Goal: Task Accomplishment & Management: Manage account settings

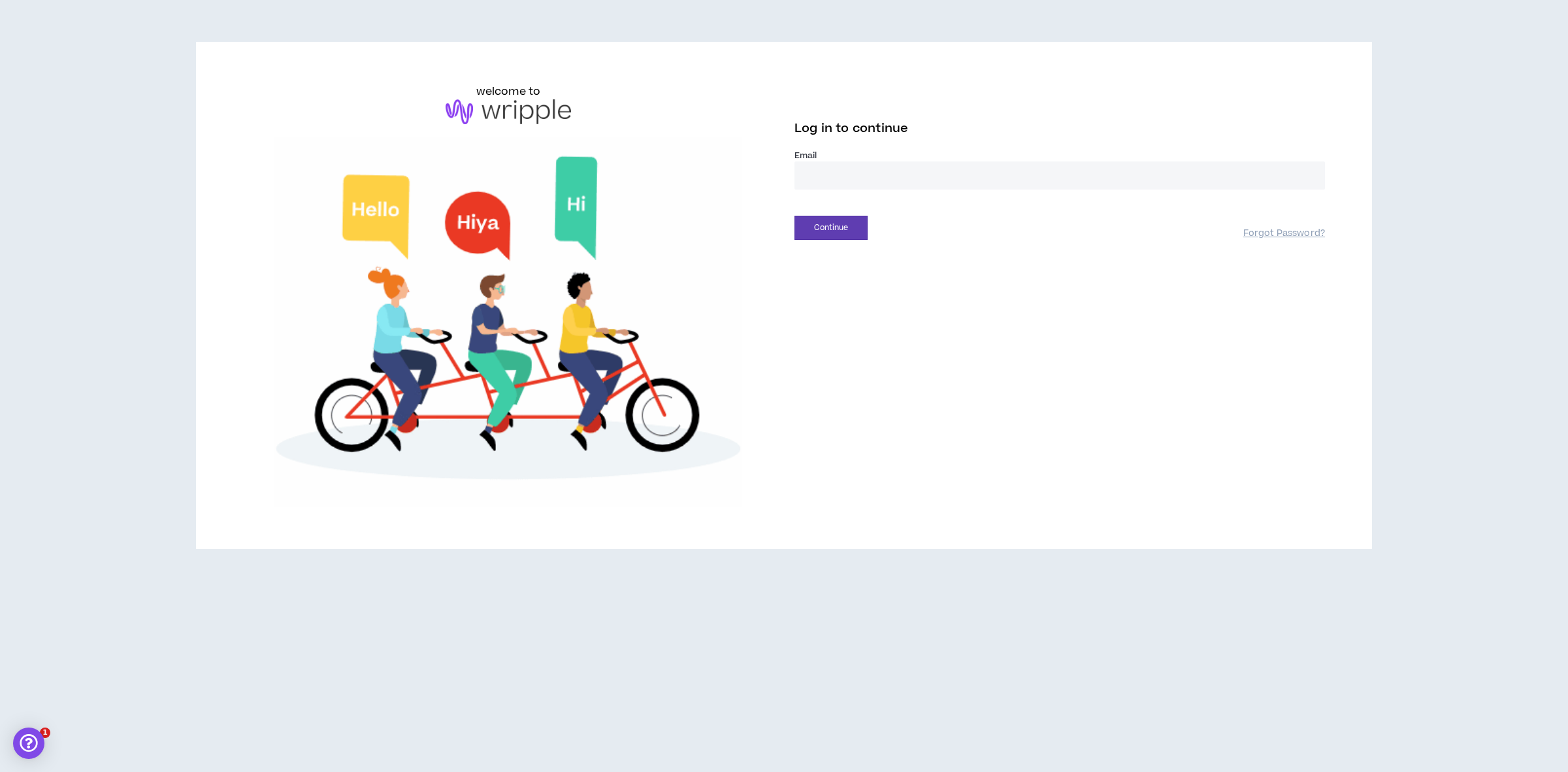
click at [1039, 171] on input "email" at bounding box center [1060, 175] width 531 height 28
type input "**********"
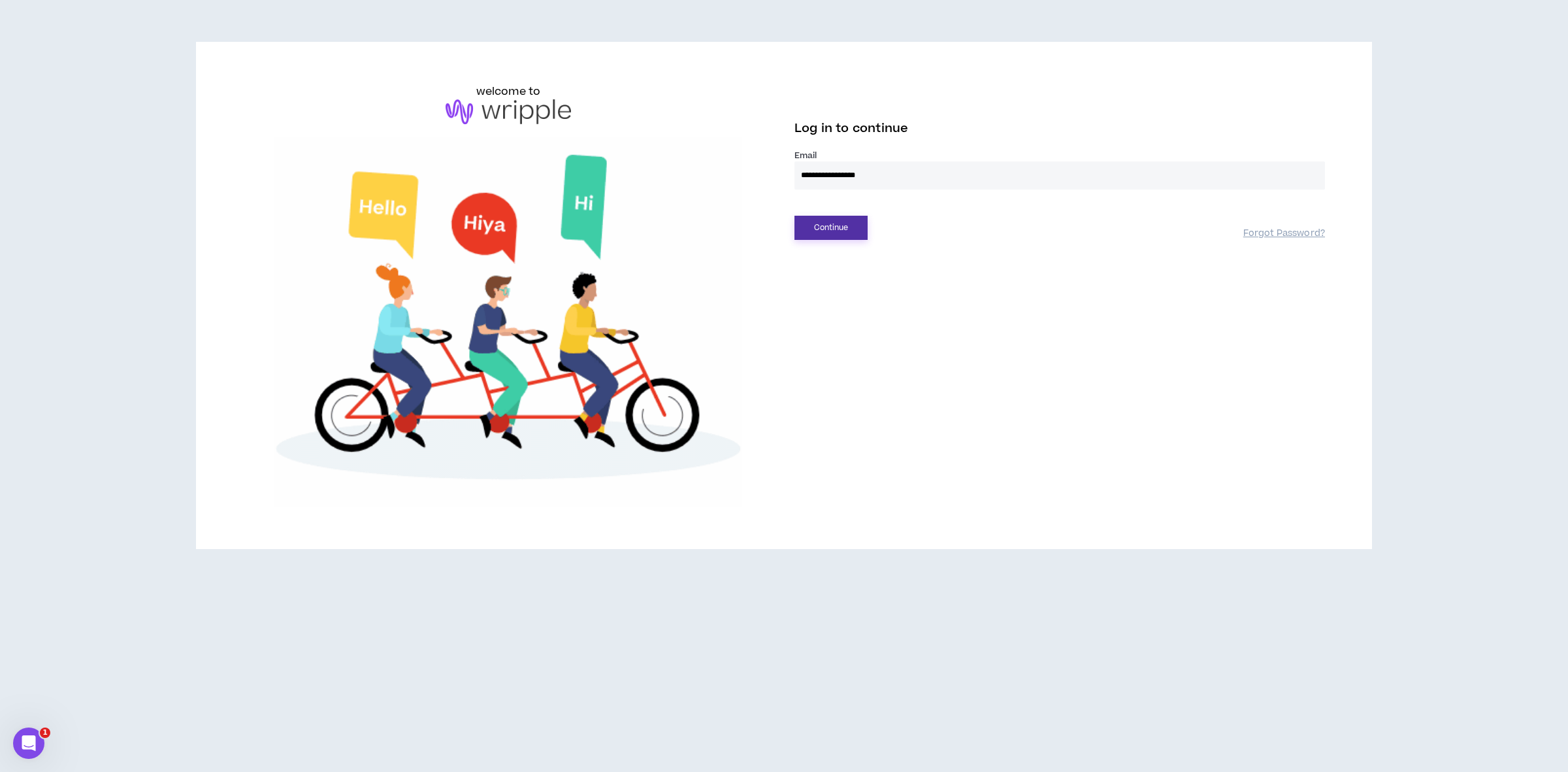
click at [818, 221] on button "Continue" at bounding box center [831, 228] width 73 height 24
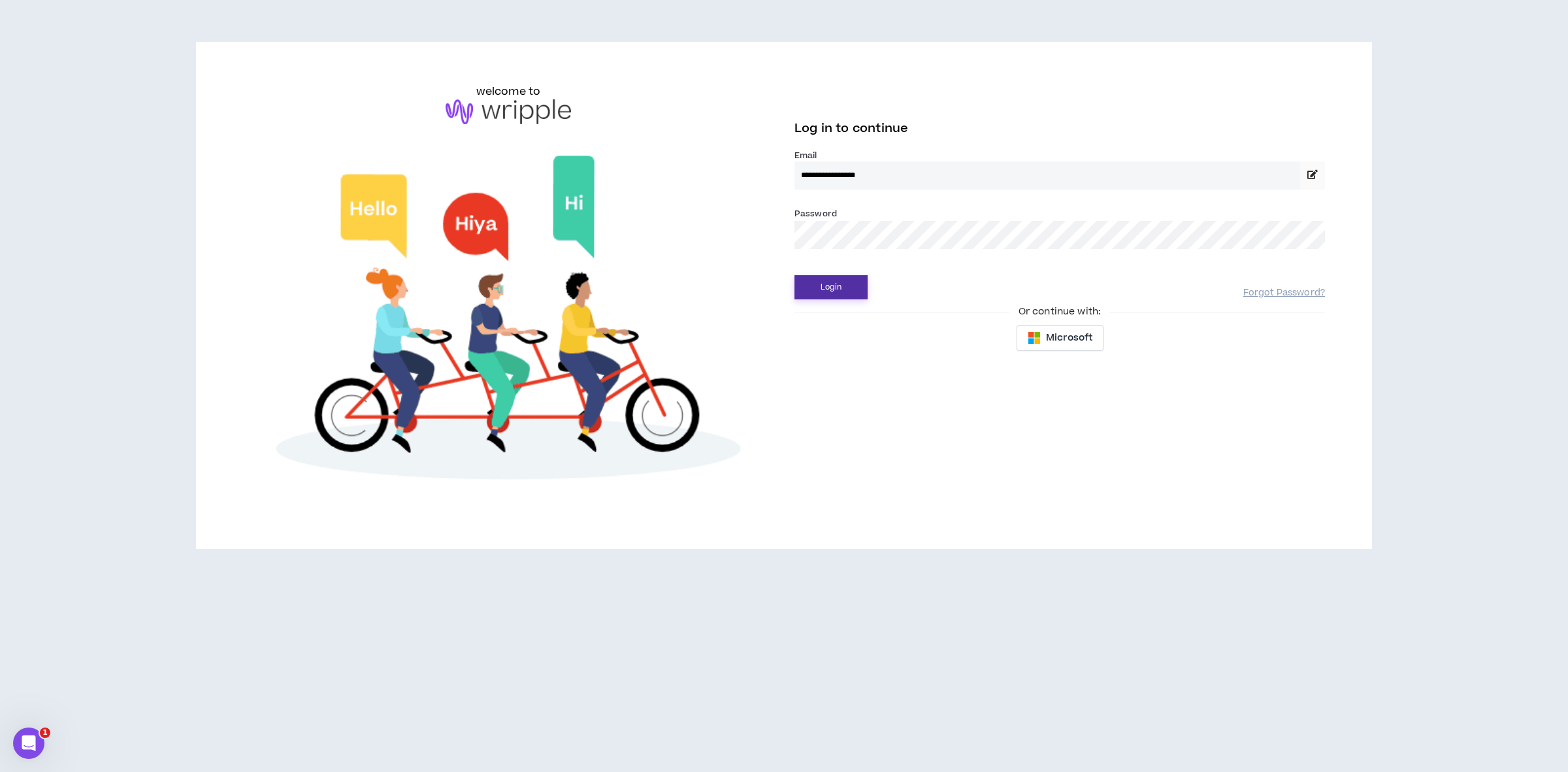
click at [855, 293] on button "Login" at bounding box center [831, 287] width 73 height 24
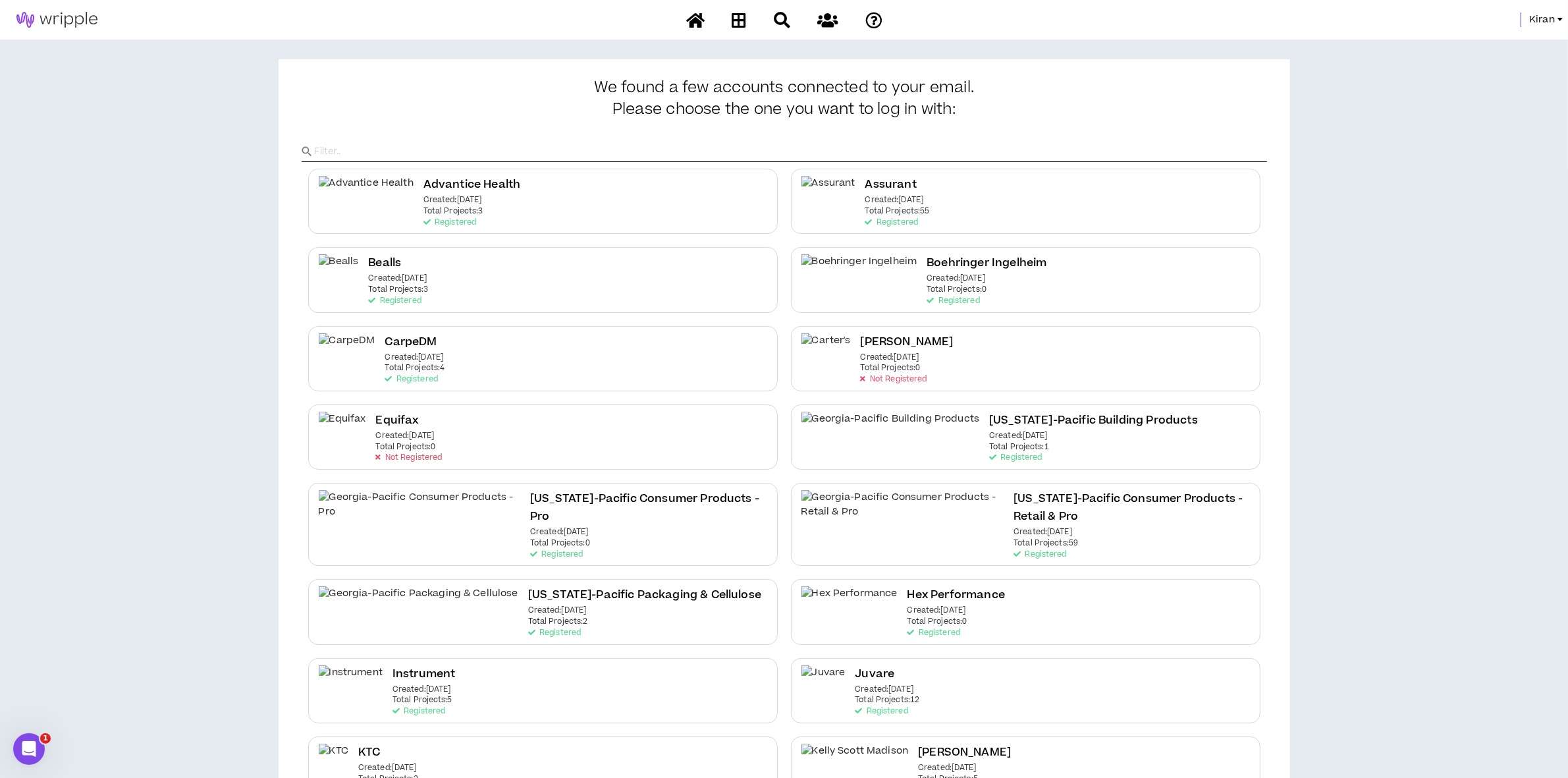
click at [1543, 18] on span "Kiran" at bounding box center [1542, 20] width 26 height 15
click at [1491, 45] on link "System Admin Portal" at bounding box center [1501, 45] width 119 height 20
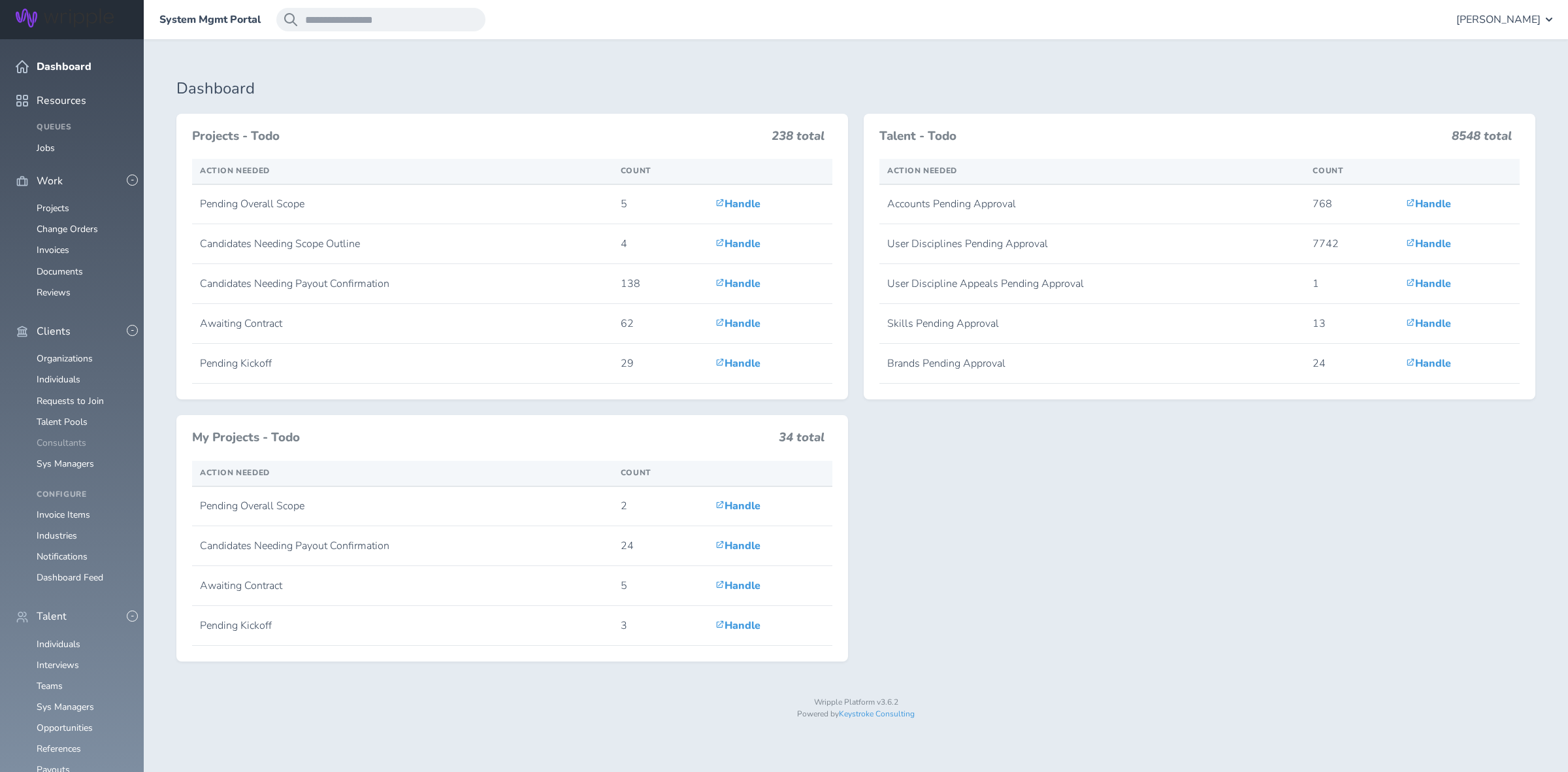
click at [57, 437] on link "Consultants" at bounding box center [61, 443] width 49 height 13
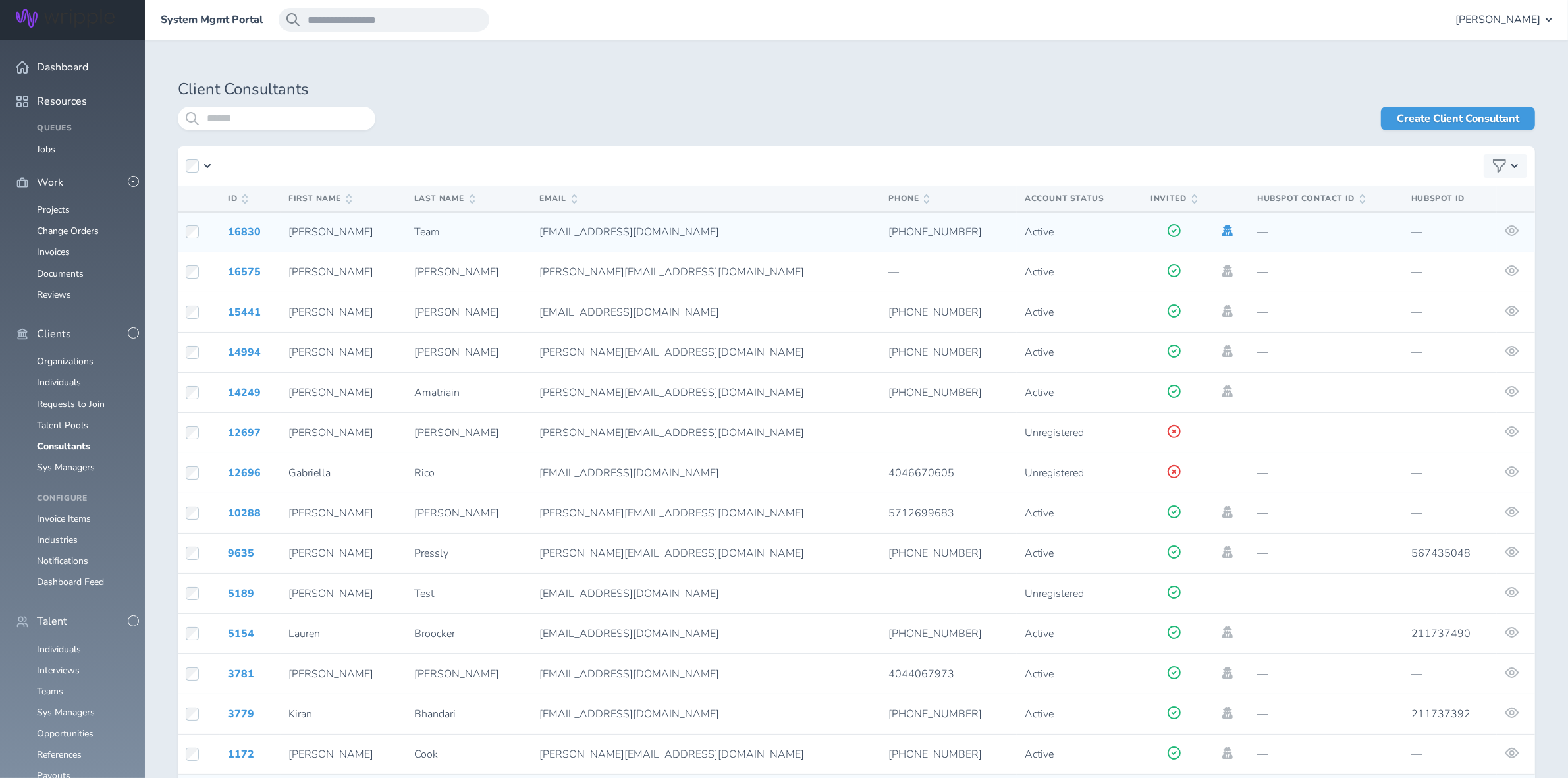
click at [1222, 232] on icon at bounding box center [1228, 230] width 10 height 12
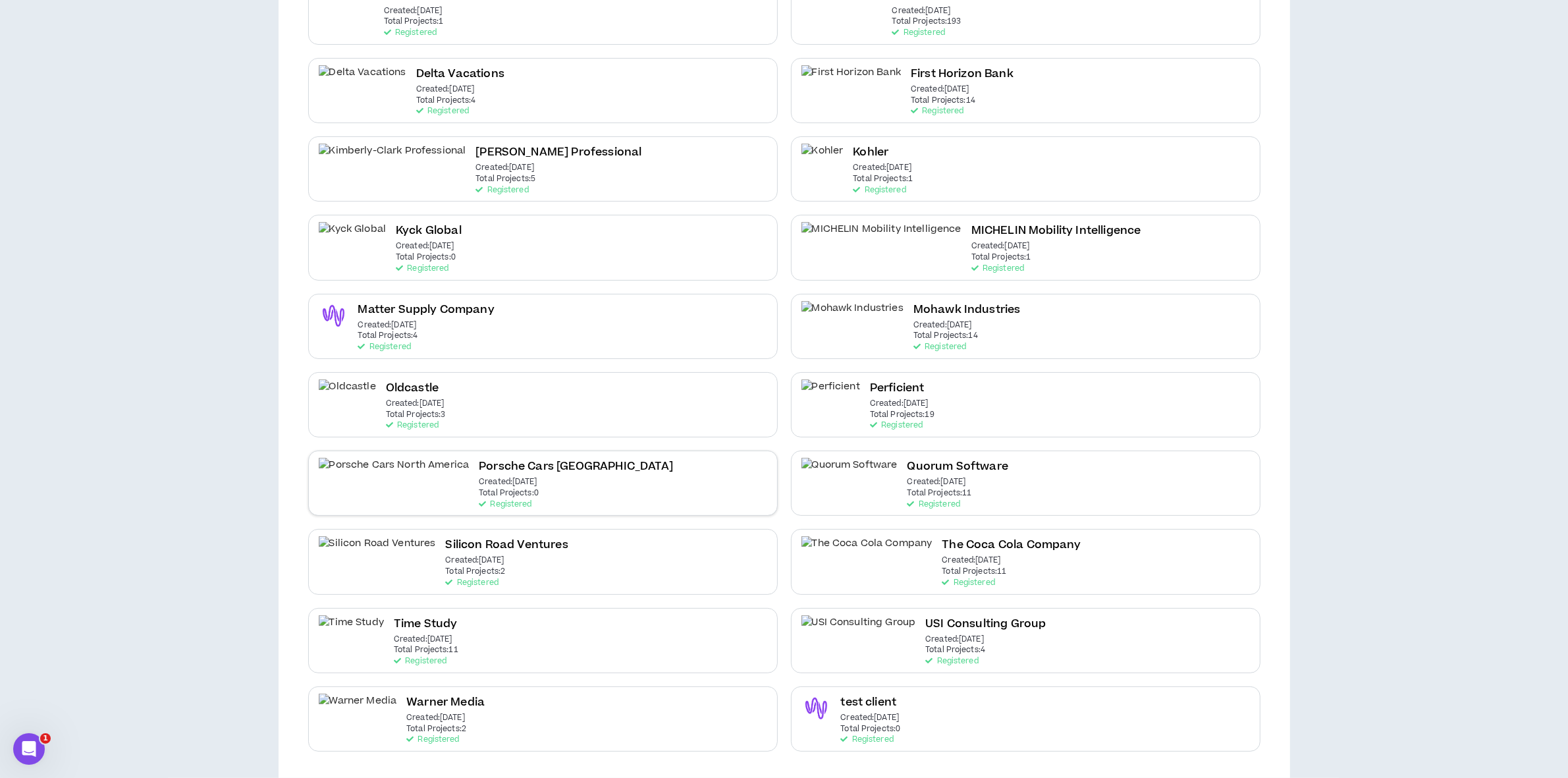
scroll to position [350, 0]
click at [426, 407] on div "Oldcastle Created: [DATE] Total Projects: 3 Registered" at bounding box center [416, 404] width 60 height 51
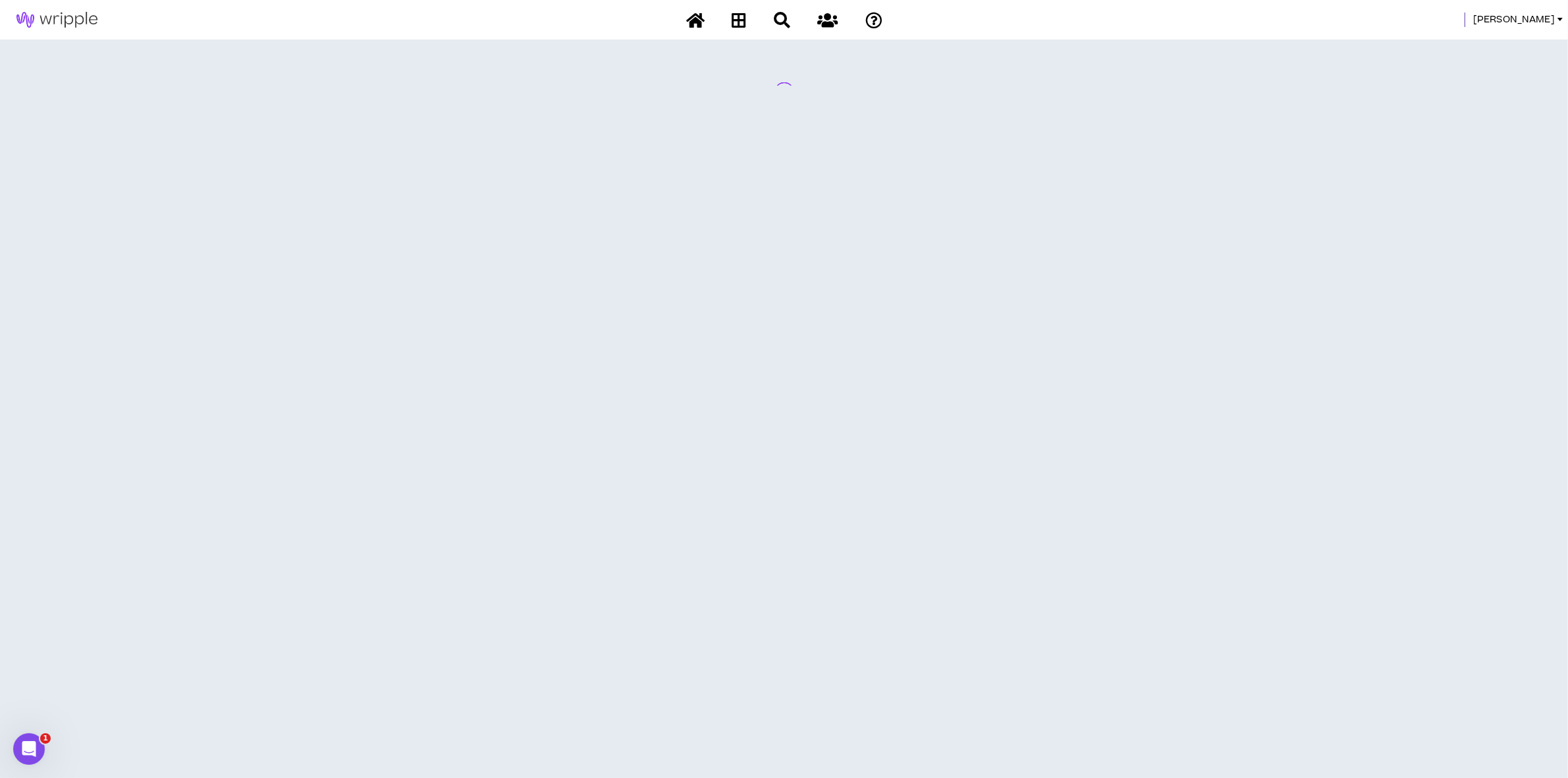
scroll to position [0, 0]
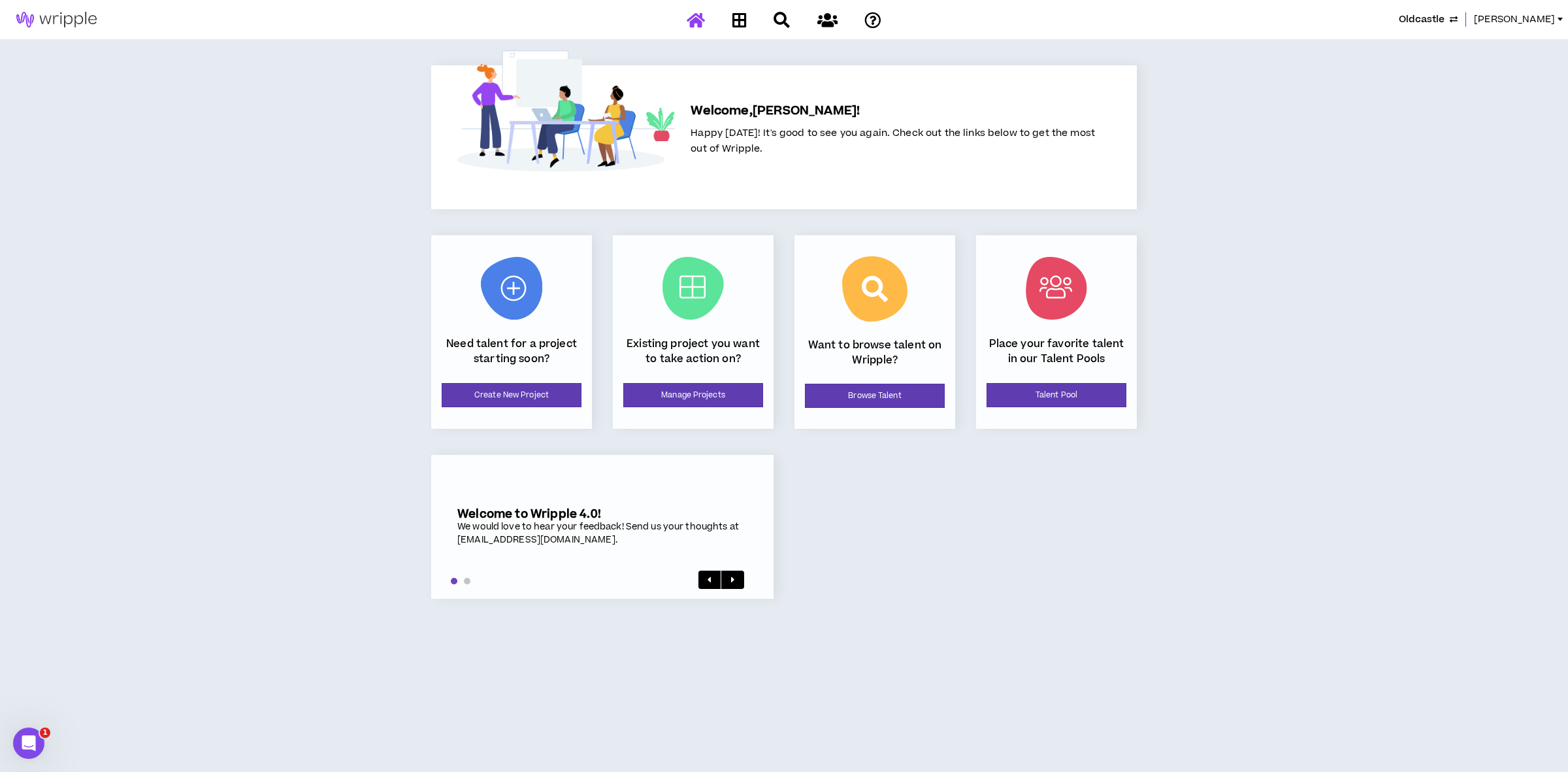
click at [644, 381] on div "Existing project you want to take action on? Manage Projects" at bounding box center [694, 332] width 160 height 194
click at [647, 390] on link "Manage Projects" at bounding box center [694, 395] width 140 height 24
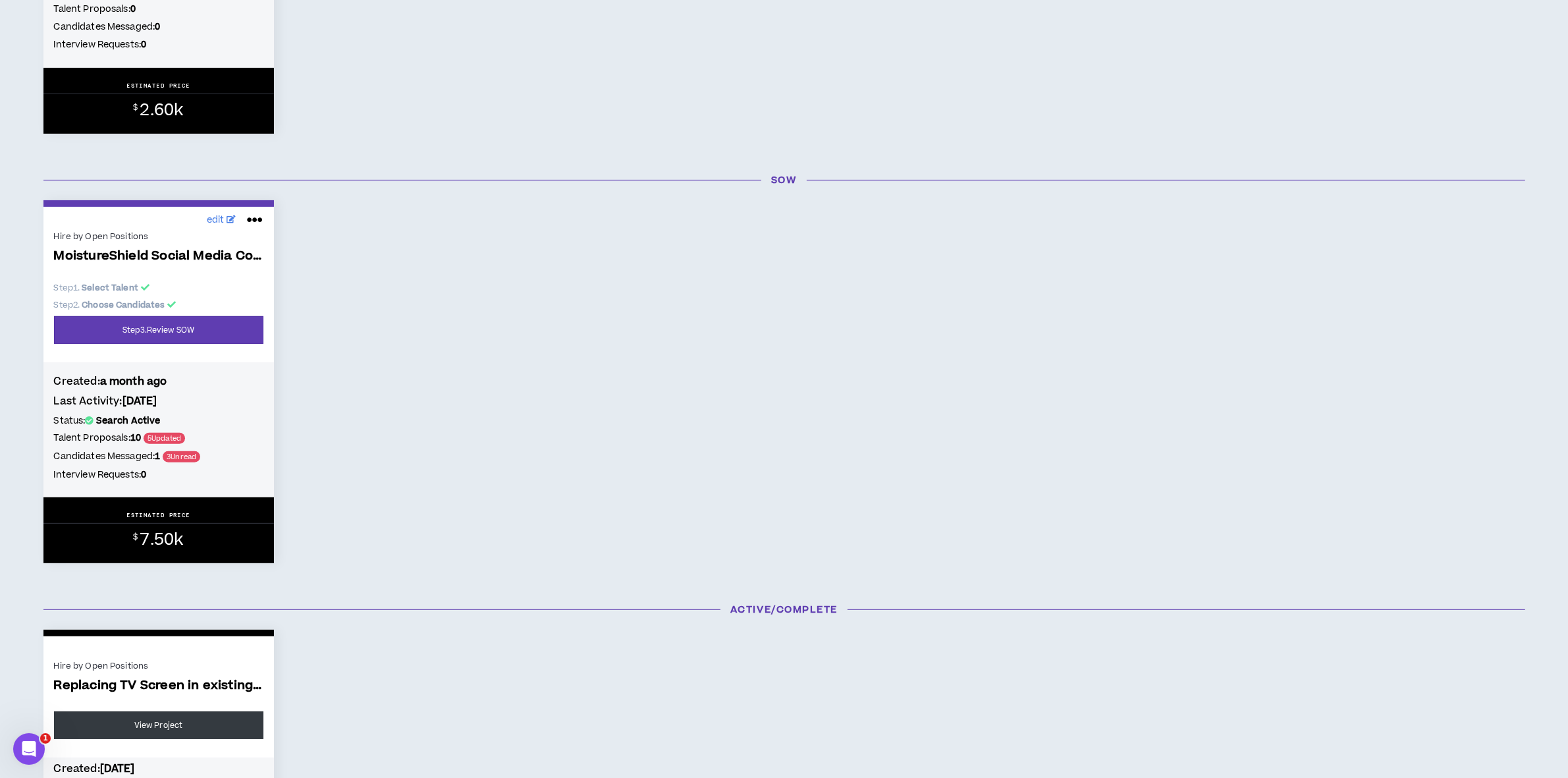
scroll to position [494, 0]
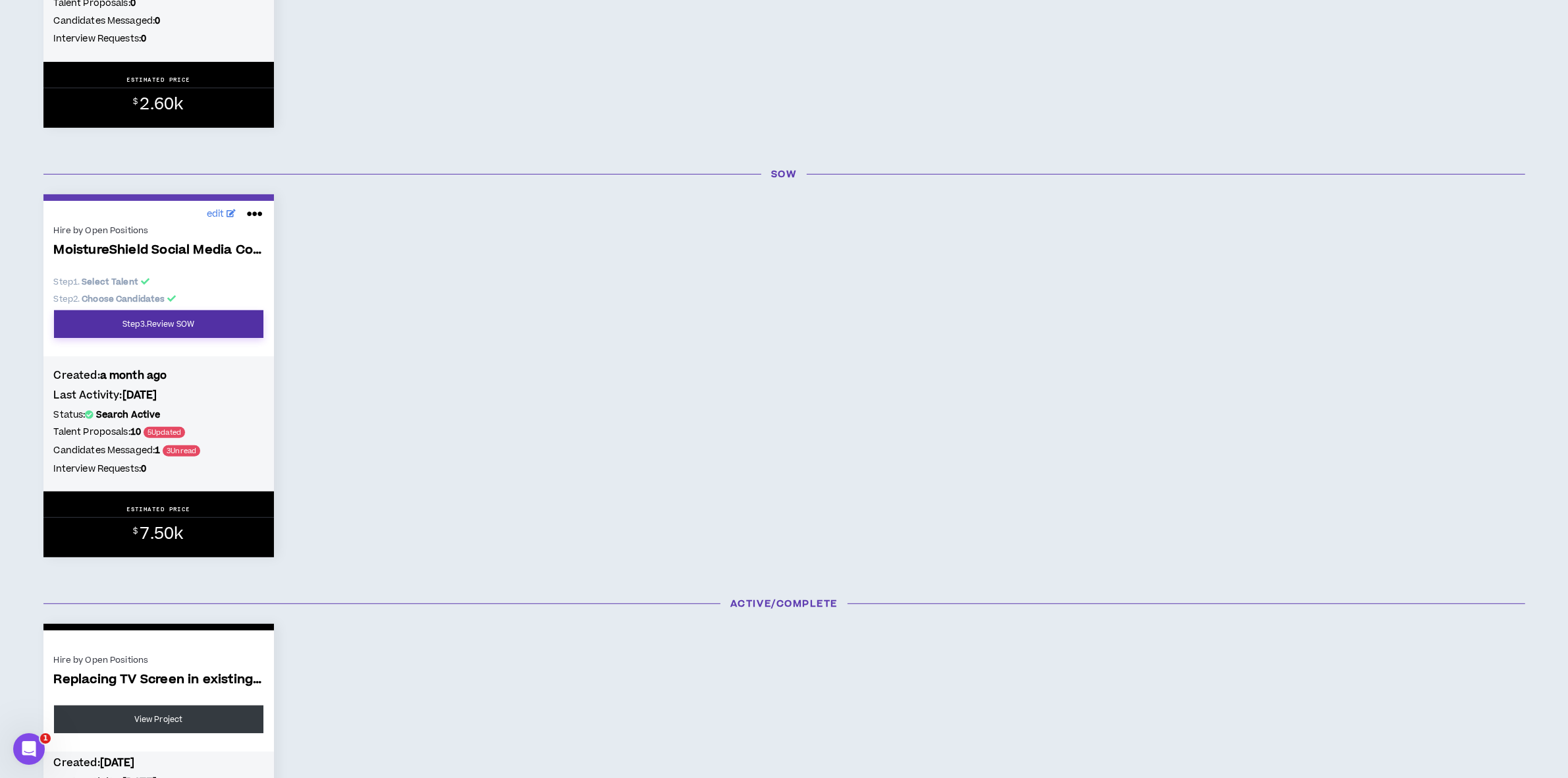
click at [186, 317] on link "Step 3 . Review SOW" at bounding box center [159, 324] width 210 height 28
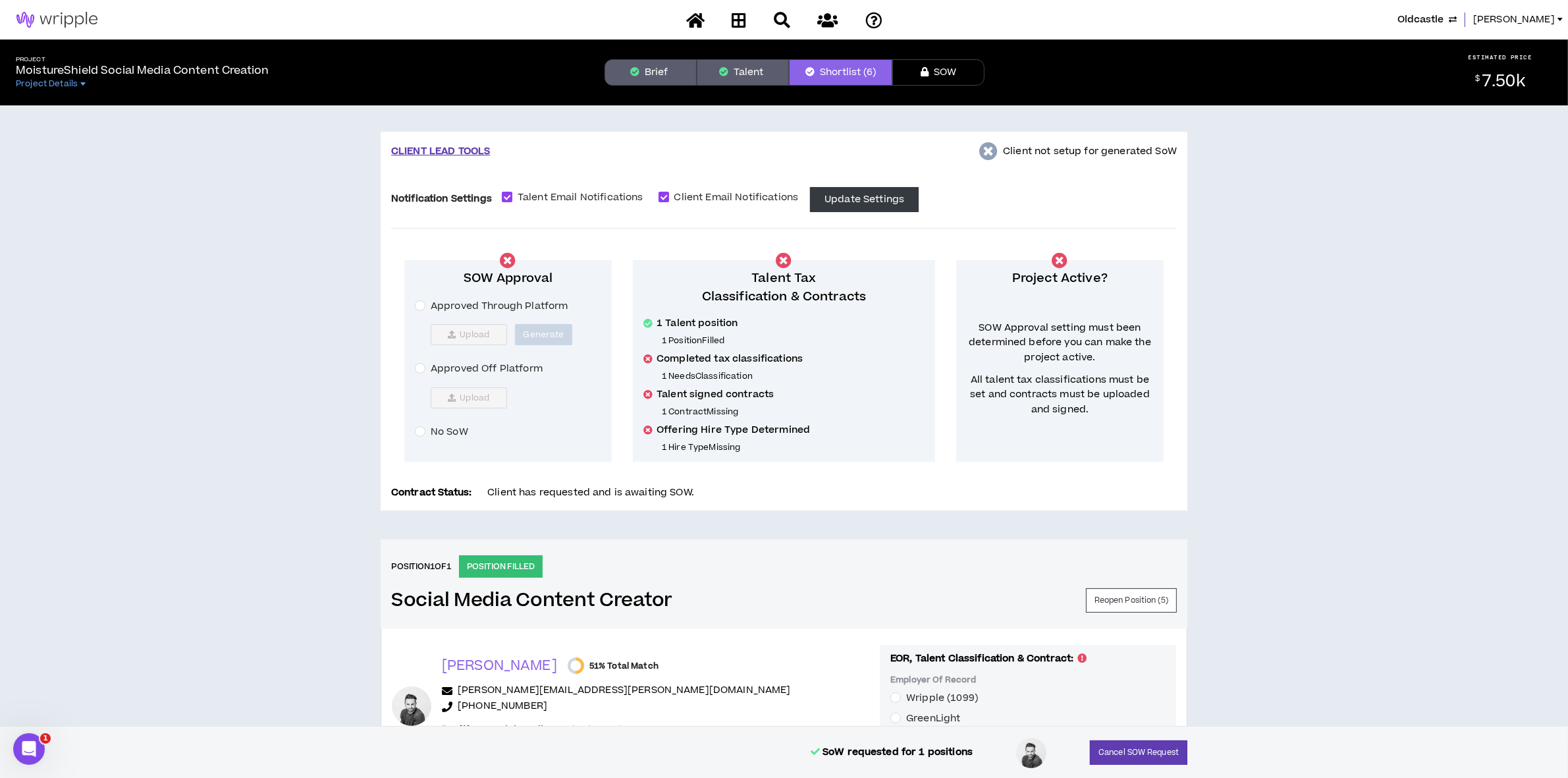
click at [647, 72] on button "Brief" at bounding box center [650, 72] width 92 height 27
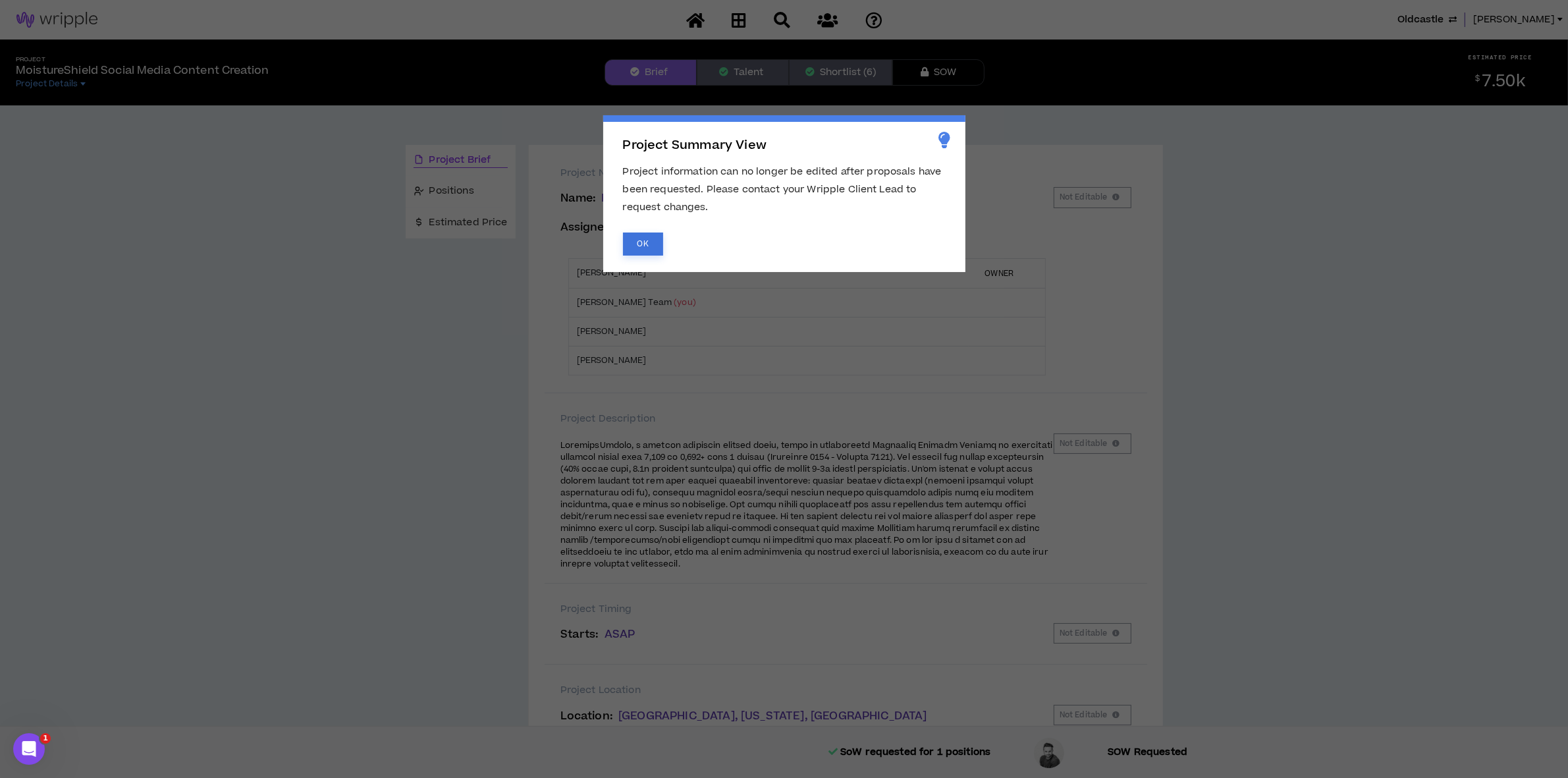
click at [643, 237] on button "OK" at bounding box center [643, 243] width 40 height 23
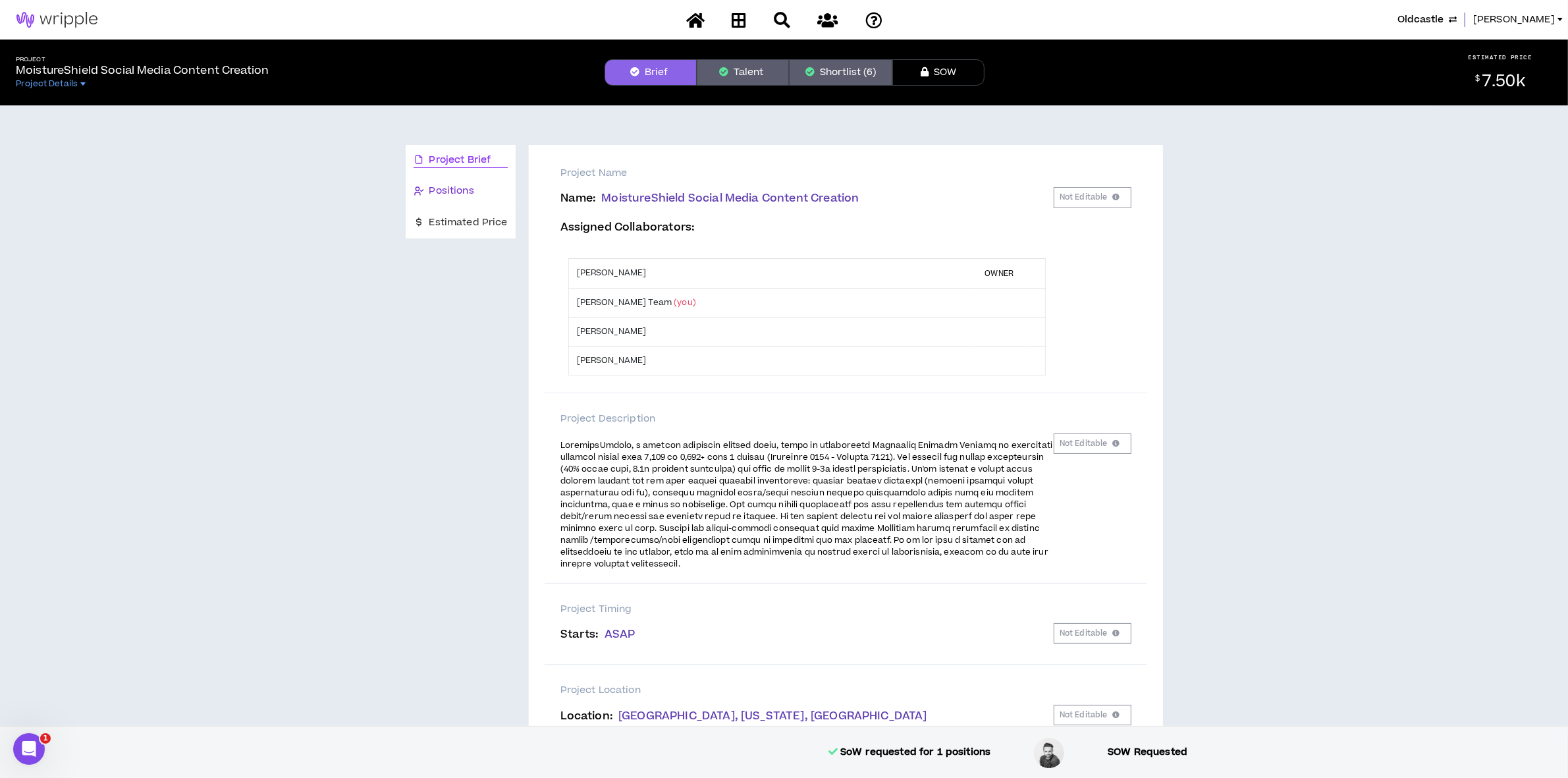
click at [481, 188] on div "Positions" at bounding box center [461, 191] width 95 height 15
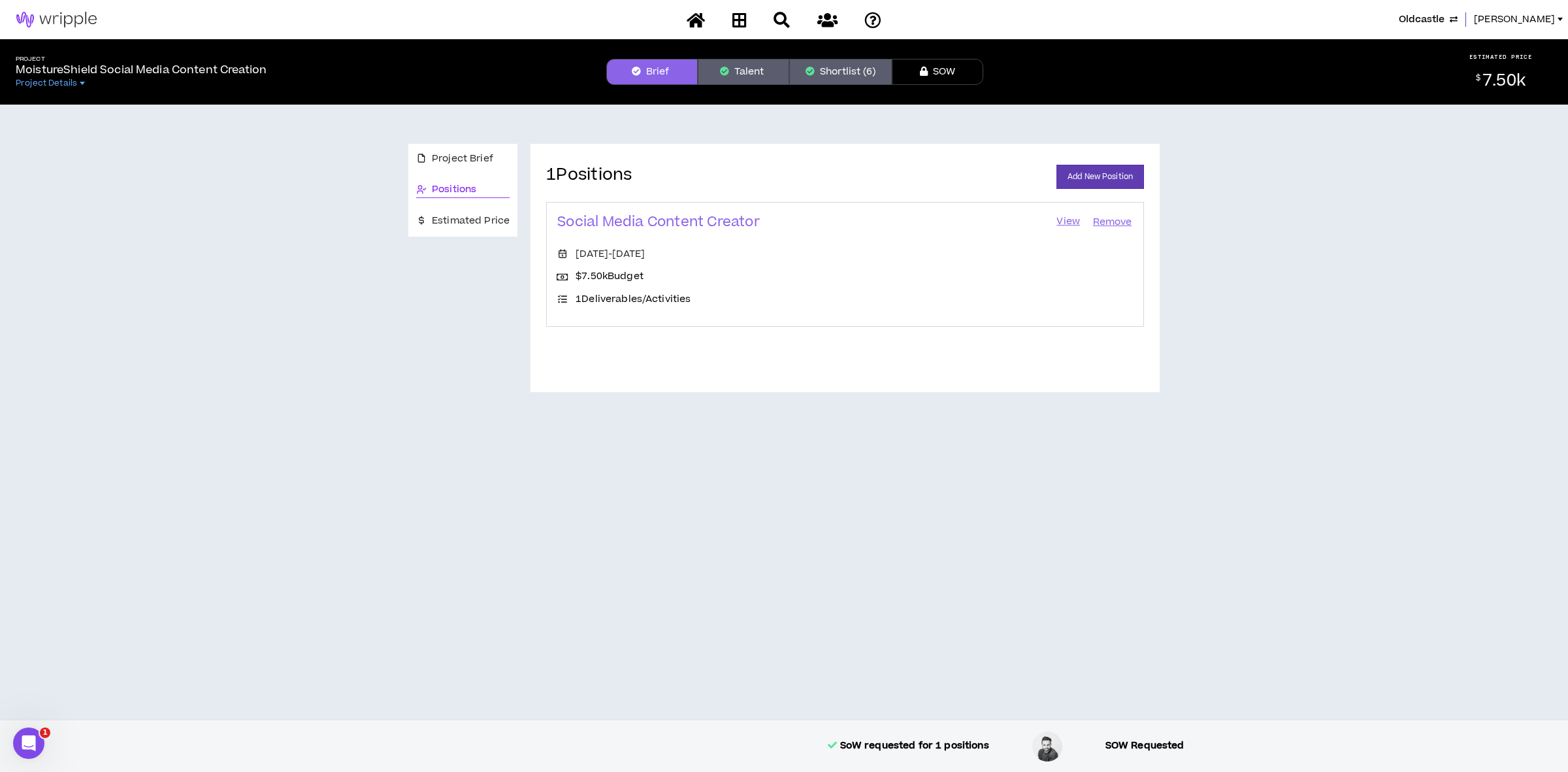
click at [1071, 217] on link "View" at bounding box center [1068, 222] width 26 height 18
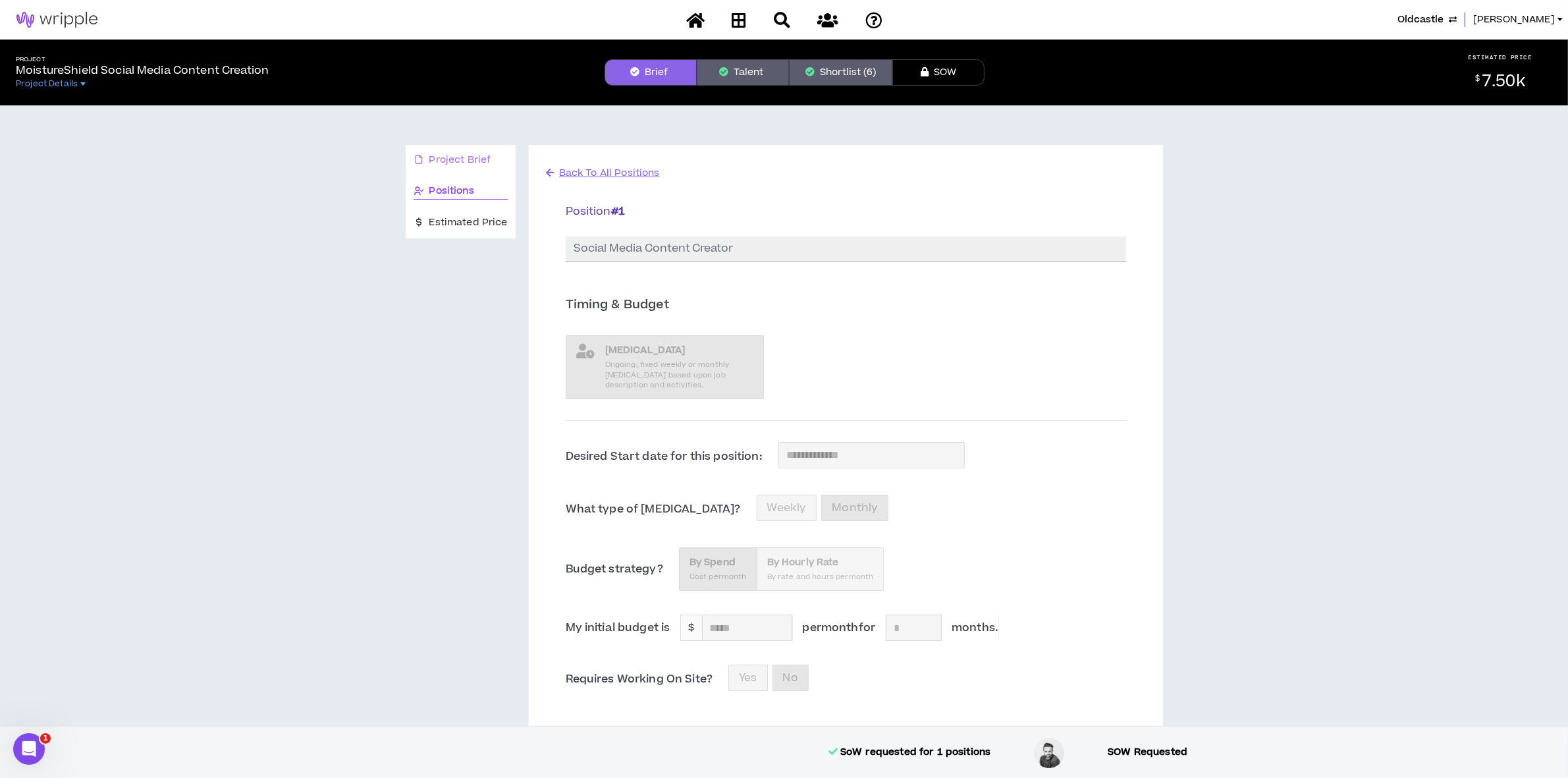
click at [436, 151] on div "Project Brief" at bounding box center [461, 161] width 110 height 31
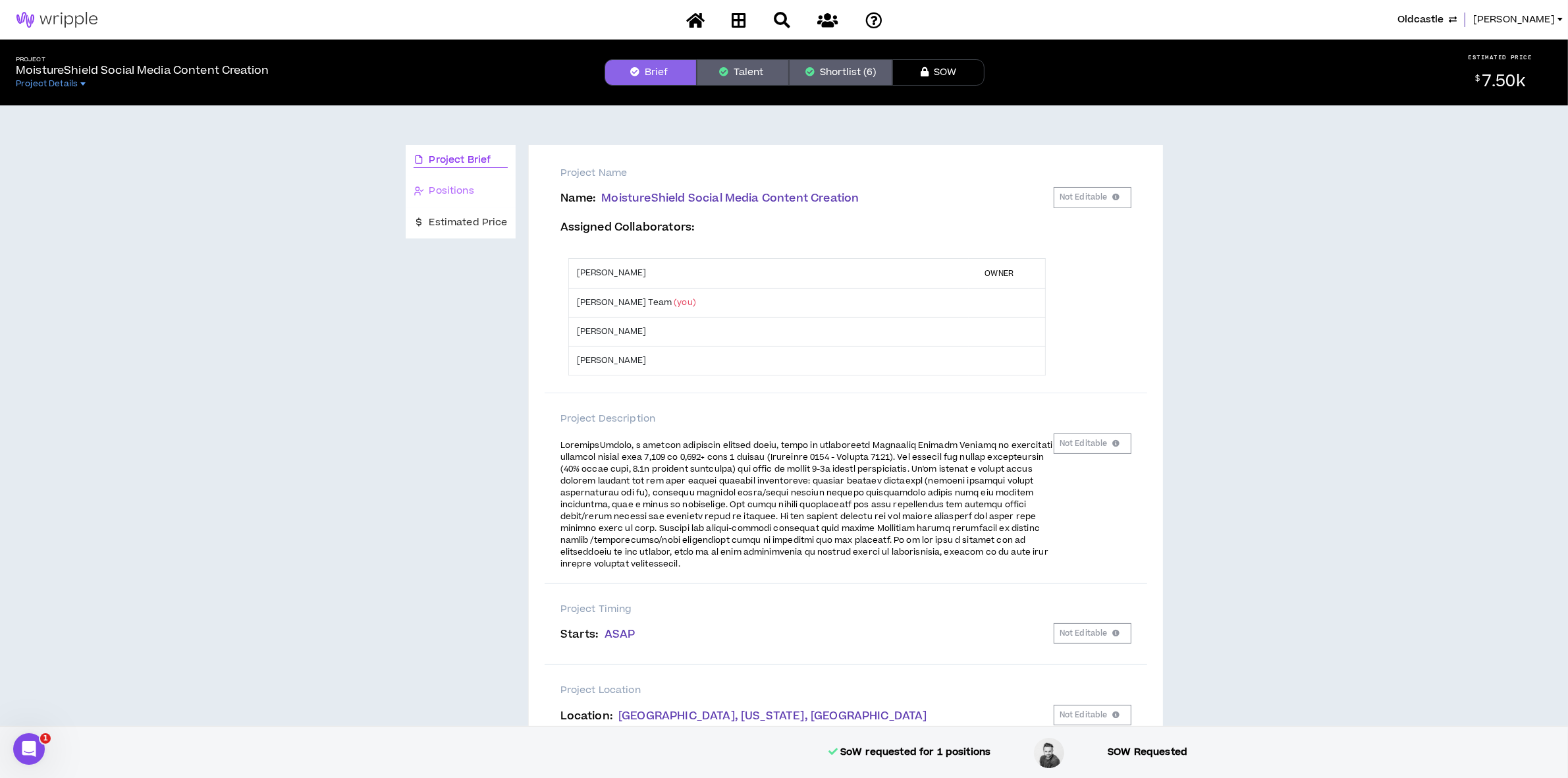
click at [420, 180] on div "Positions" at bounding box center [461, 192] width 110 height 31
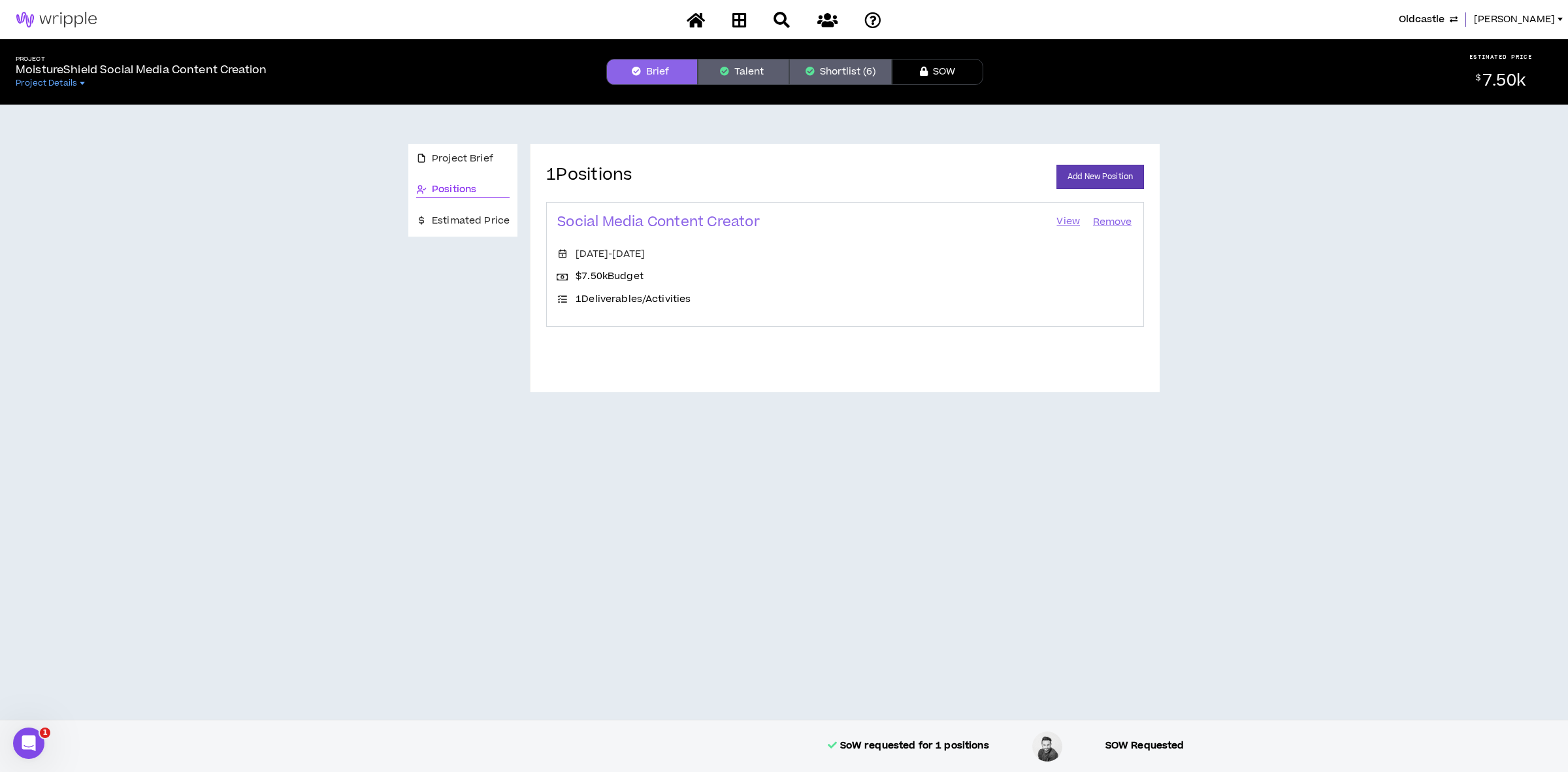
click at [1060, 222] on link "View" at bounding box center [1068, 222] width 26 height 18
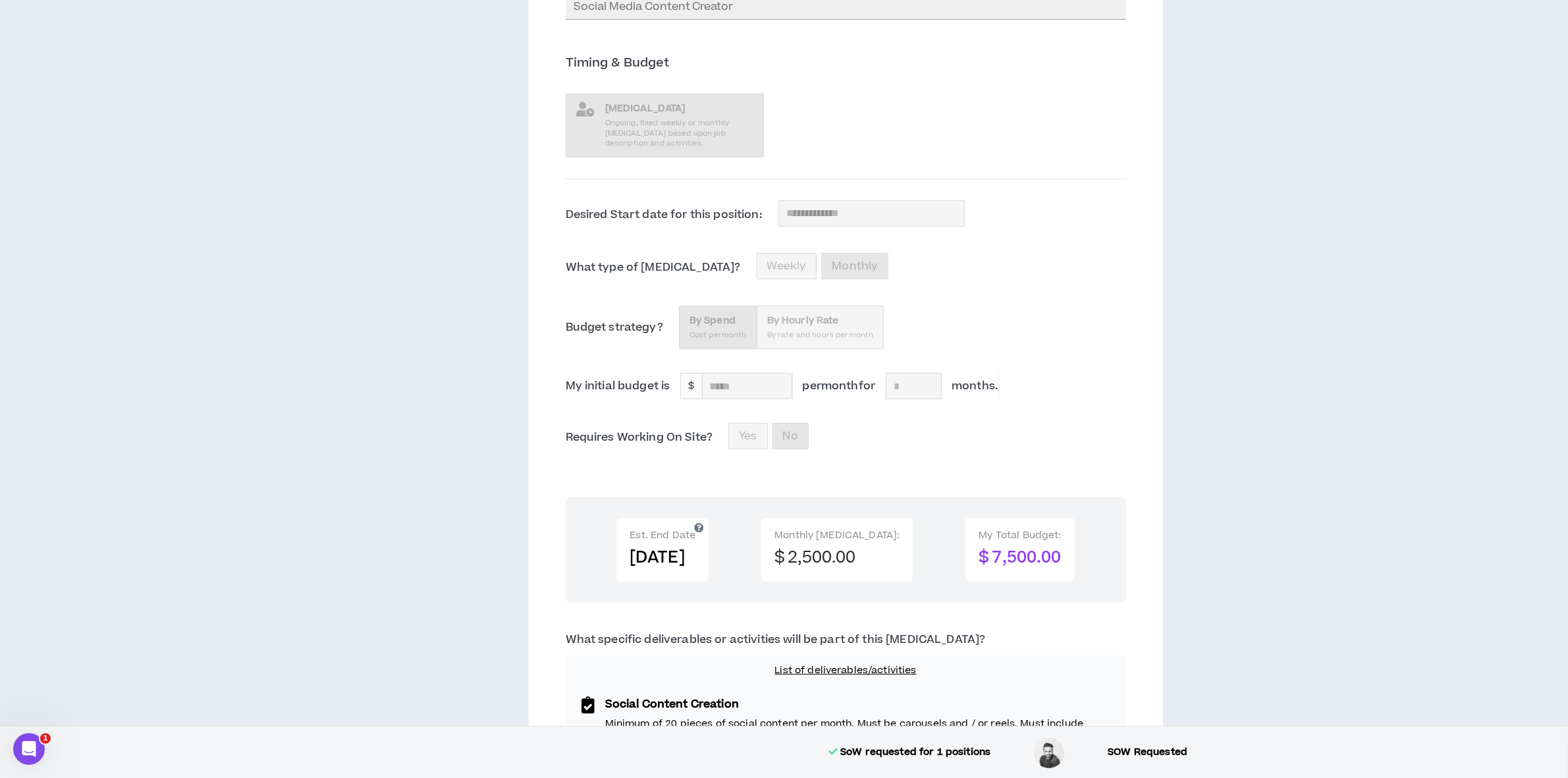
scroll to position [659, 0]
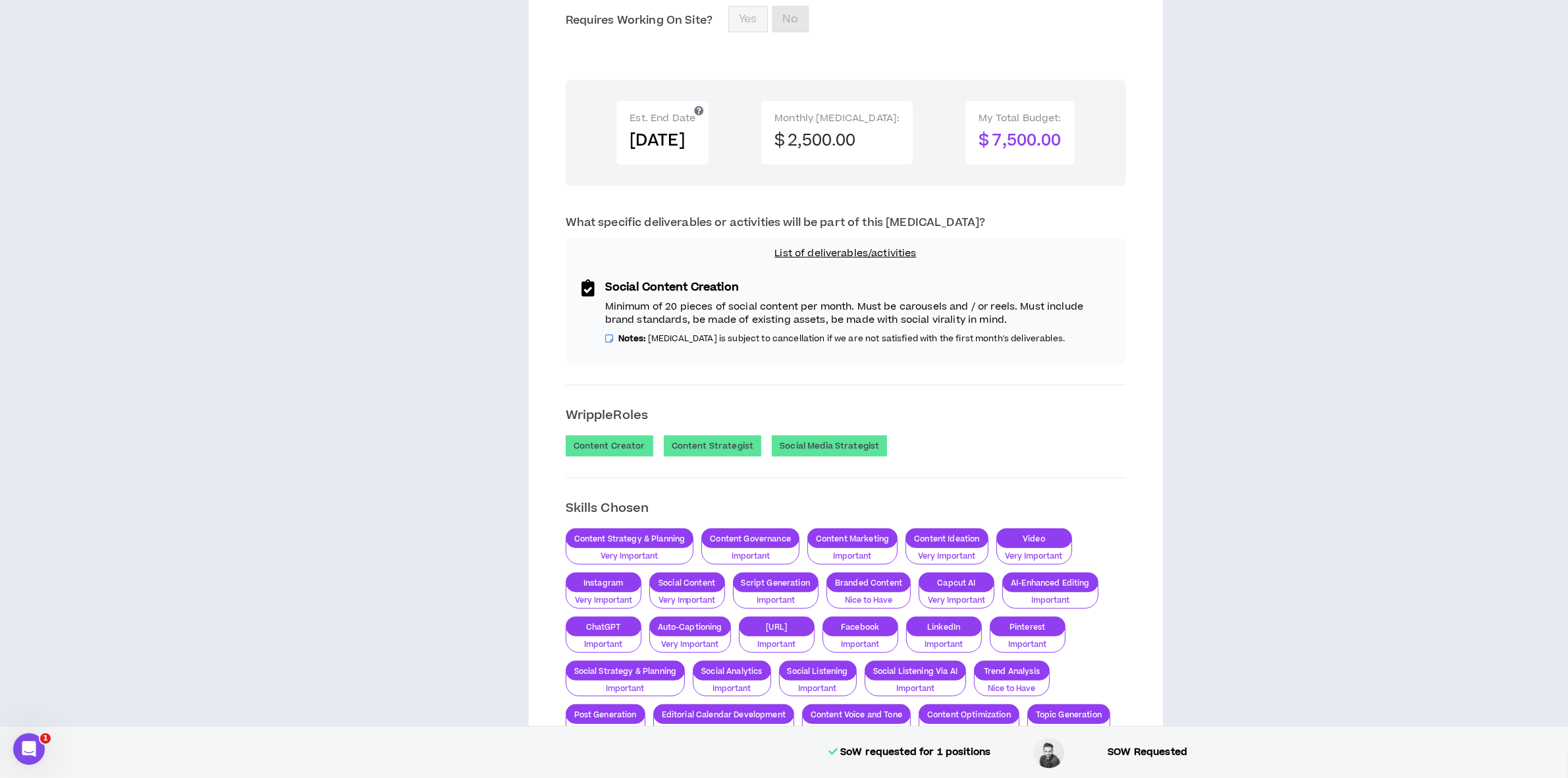
click at [877, 254] on p "List of deliverables/activities" at bounding box center [846, 253] width 545 height 15
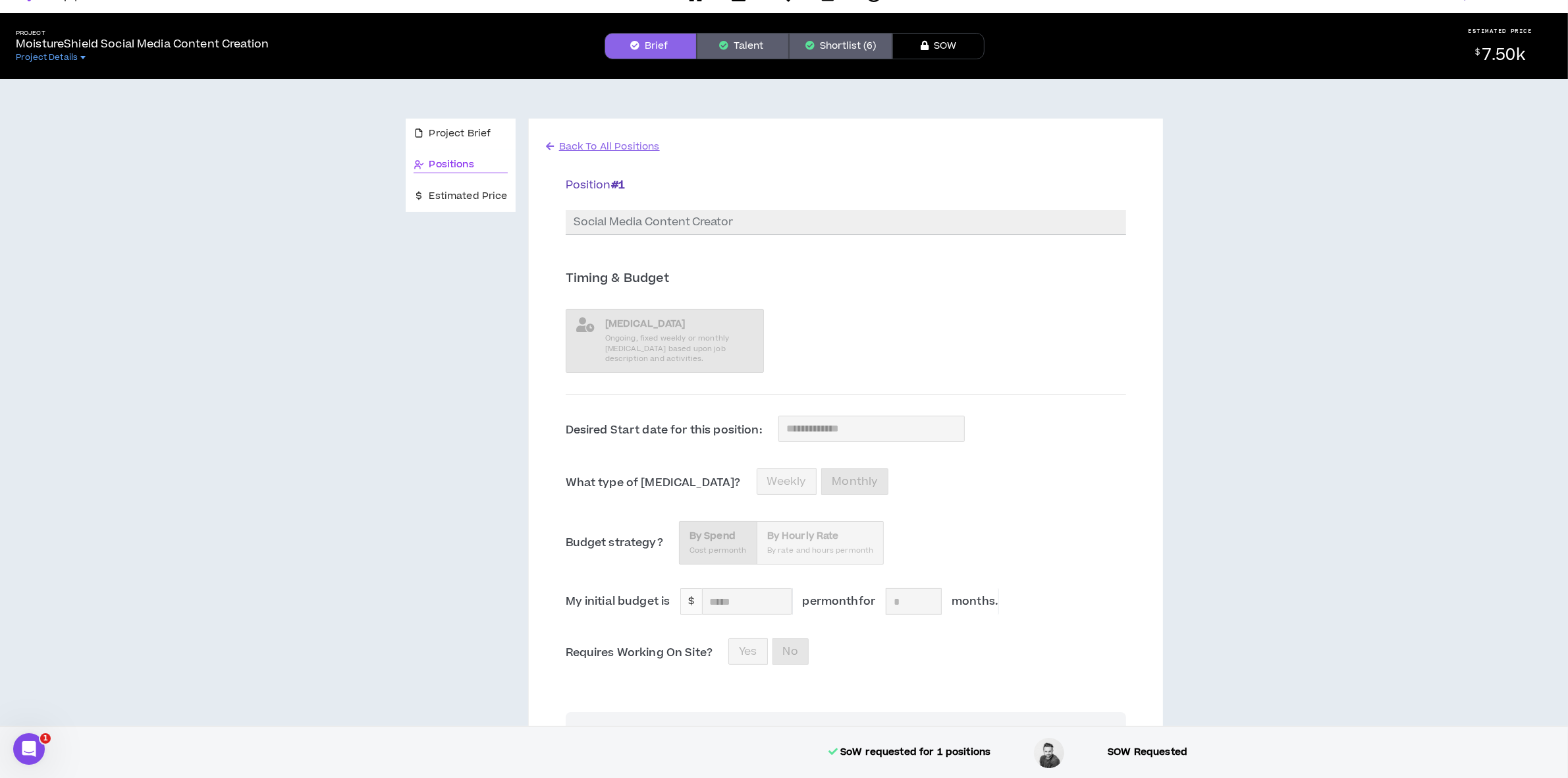
scroll to position [0, 0]
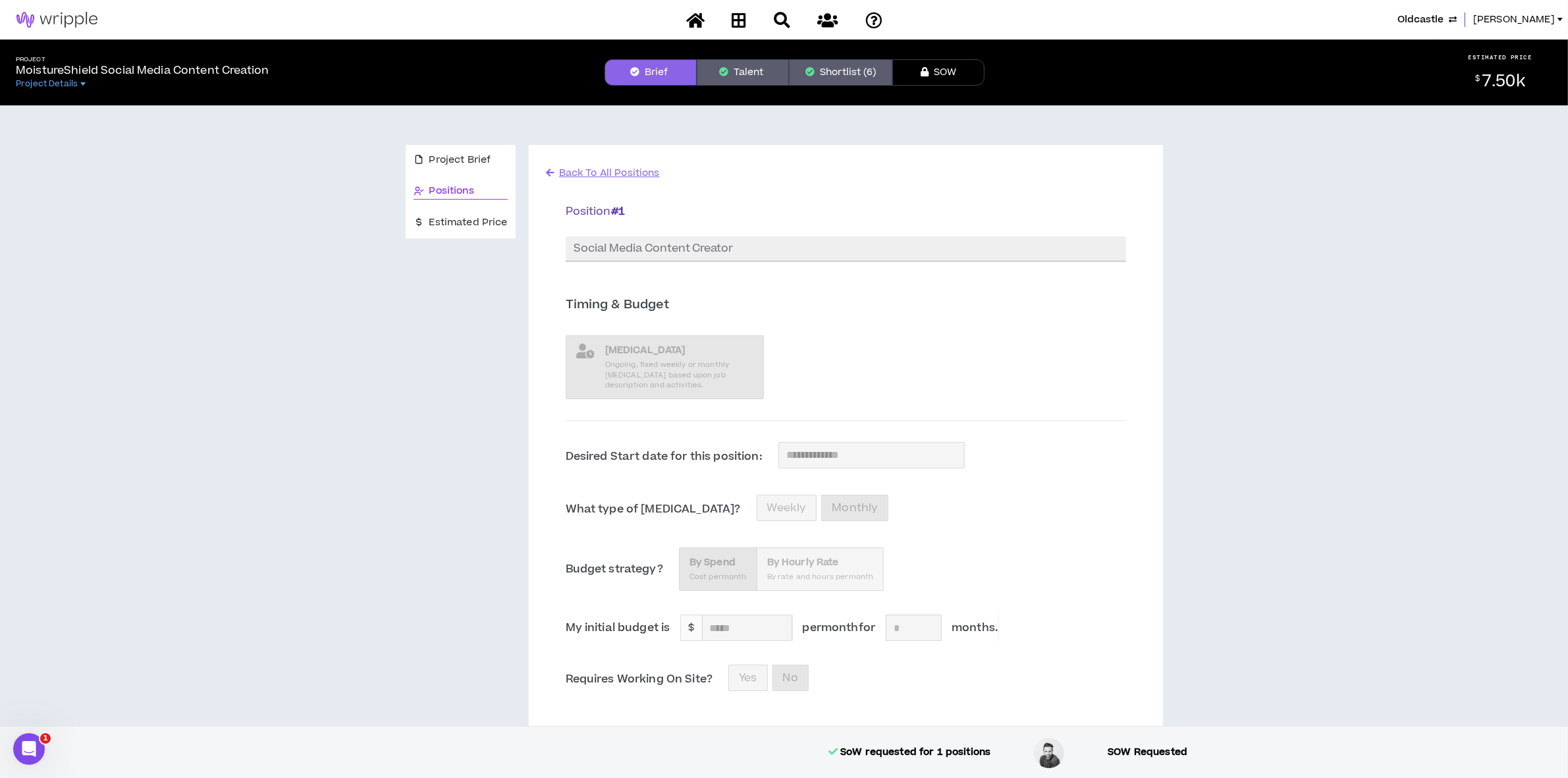
click at [846, 64] on button "Shortlist (6)" at bounding box center [841, 72] width 103 height 27
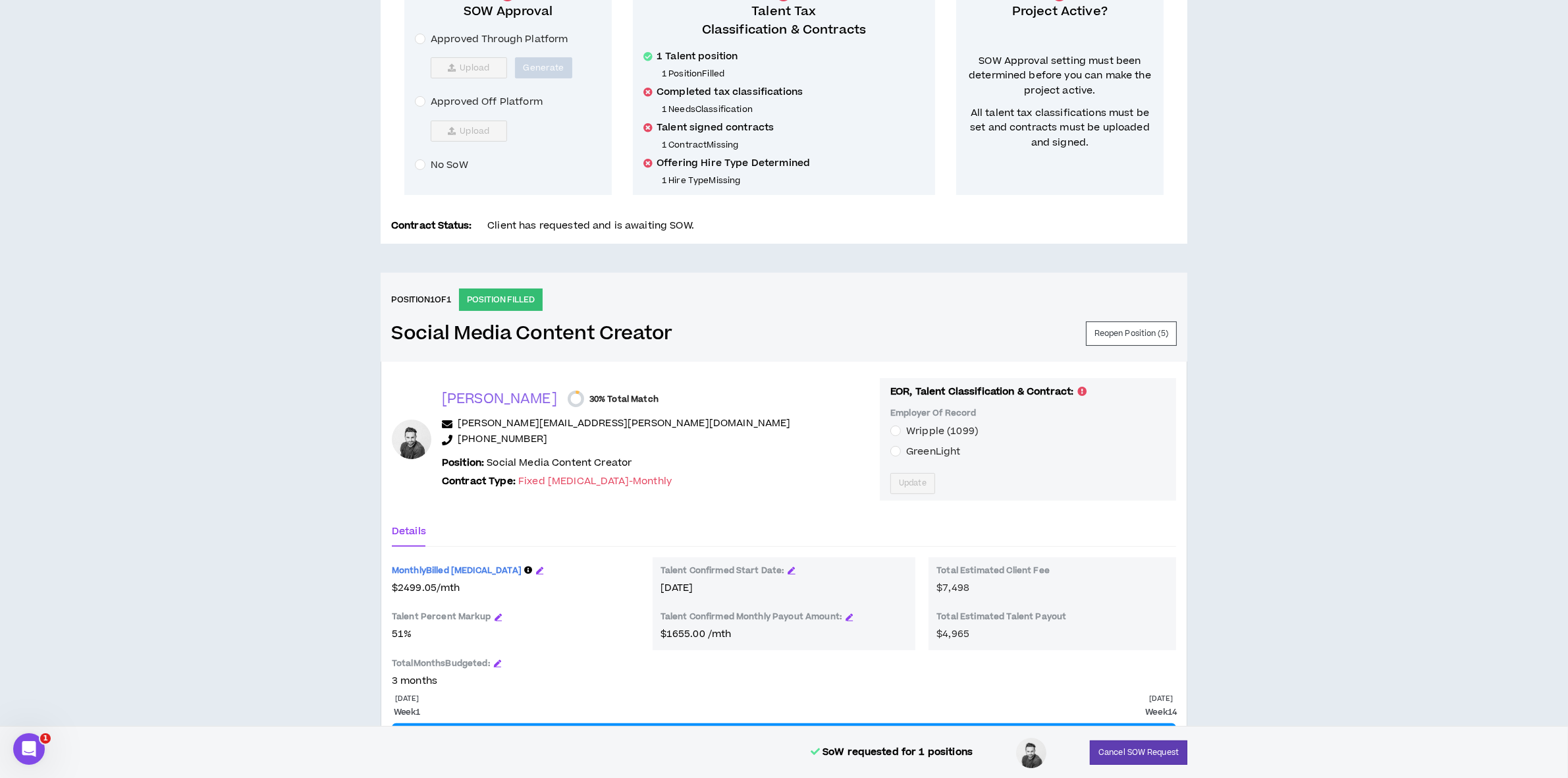
scroll to position [349, 0]
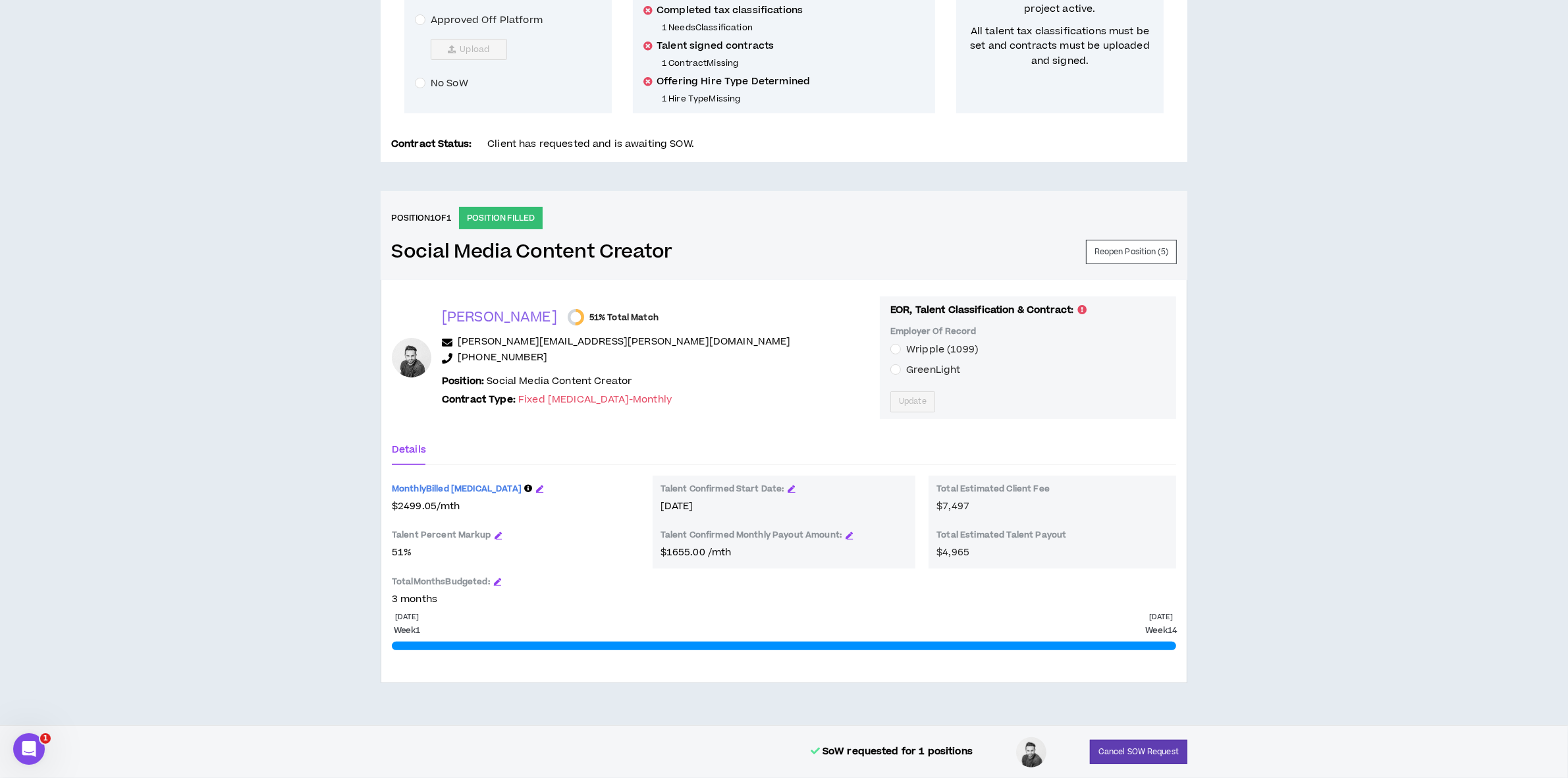
click at [785, 492] on div "Talent Confirmed Start Date:" at bounding box center [784, 491] width 248 height 15
click at [791, 486] on icon "button" at bounding box center [792, 488] width 7 height 7
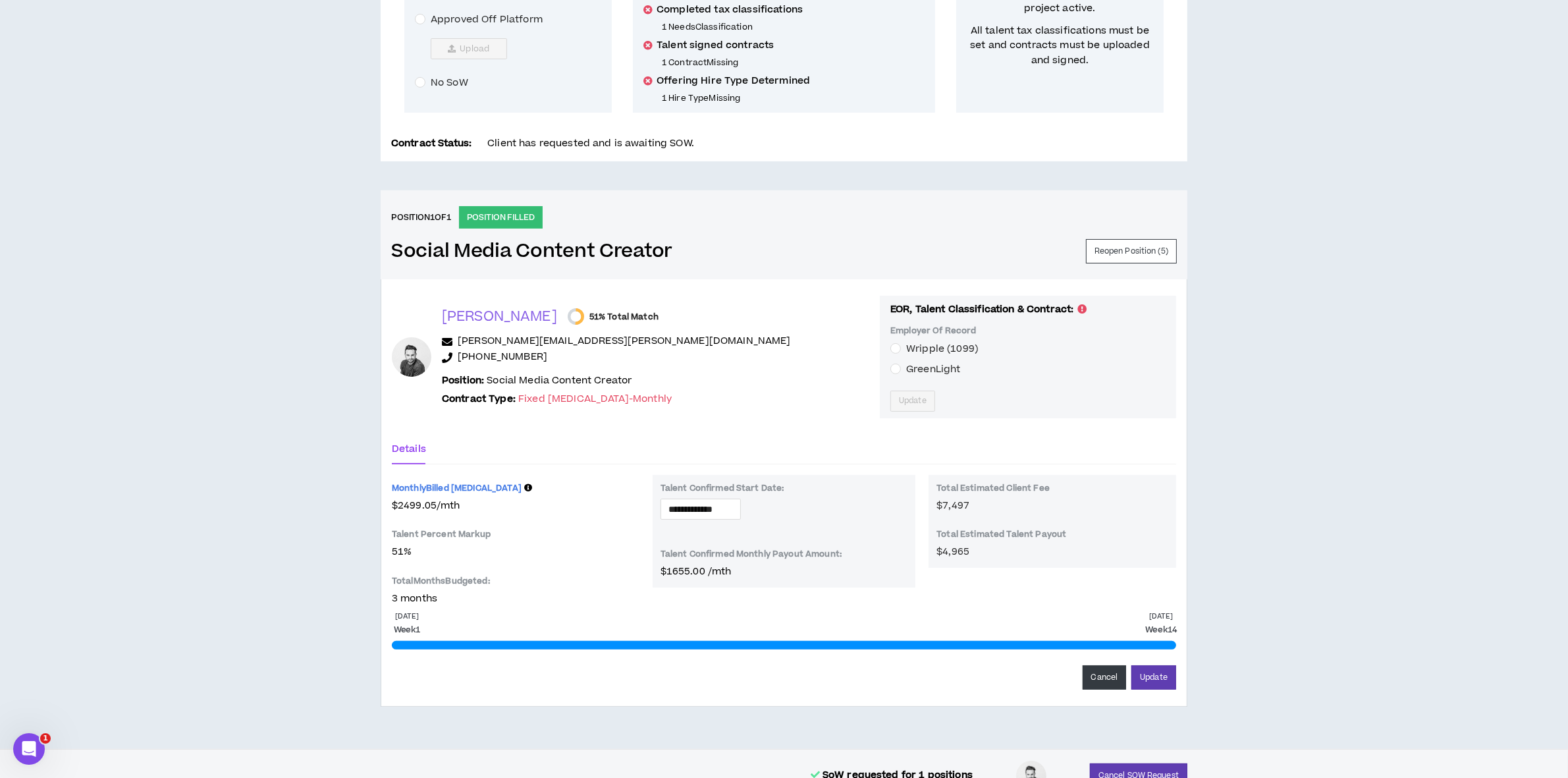
click at [748, 494] on div "Talent Confirmed Start Date:" at bounding box center [784, 490] width 248 height 15
click at [733, 507] on input "**********" at bounding box center [701, 509] width 64 height 15
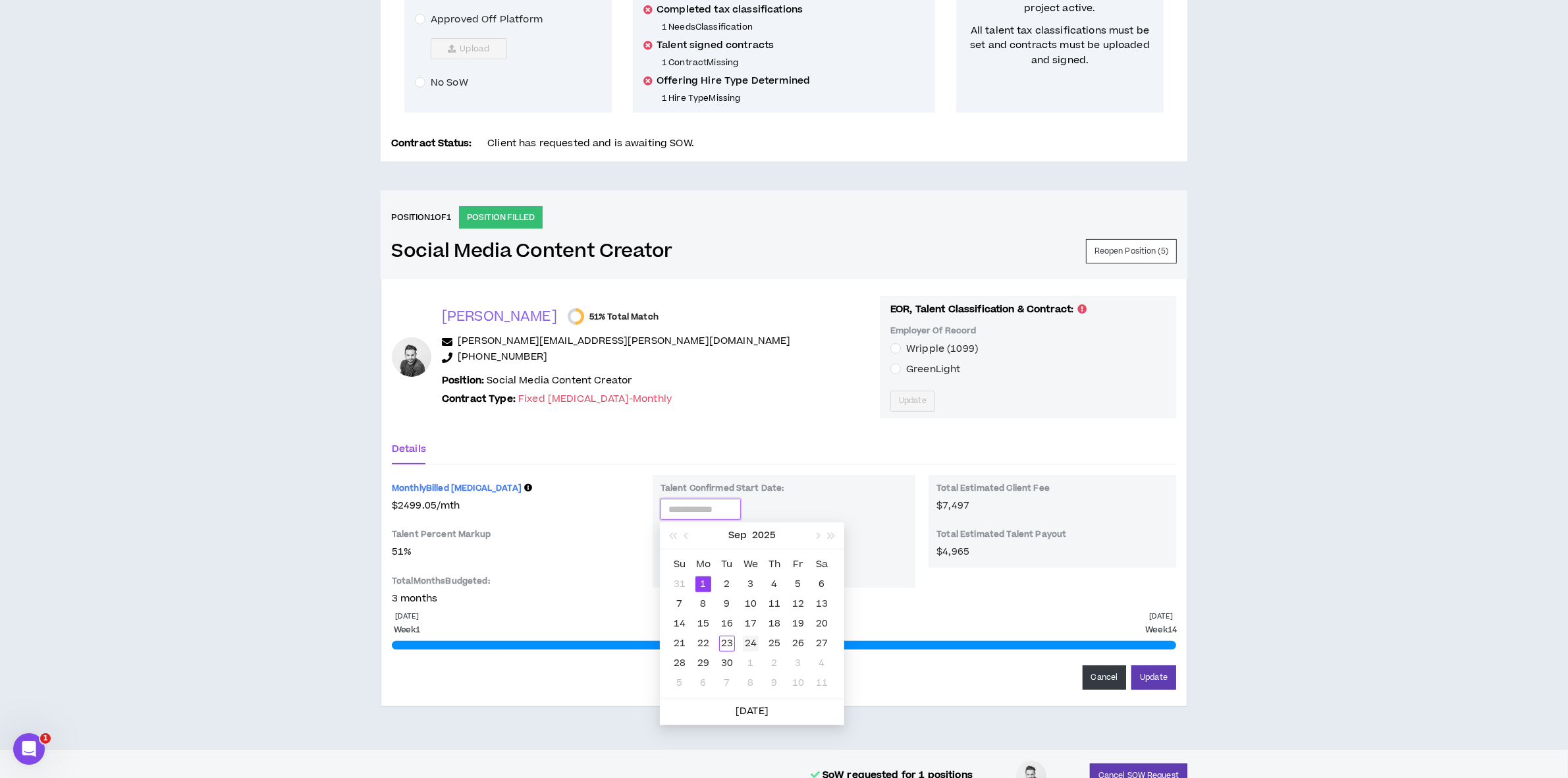
type input "**********"
click at [758, 640] on div "24" at bounding box center [750, 643] width 15 height 15
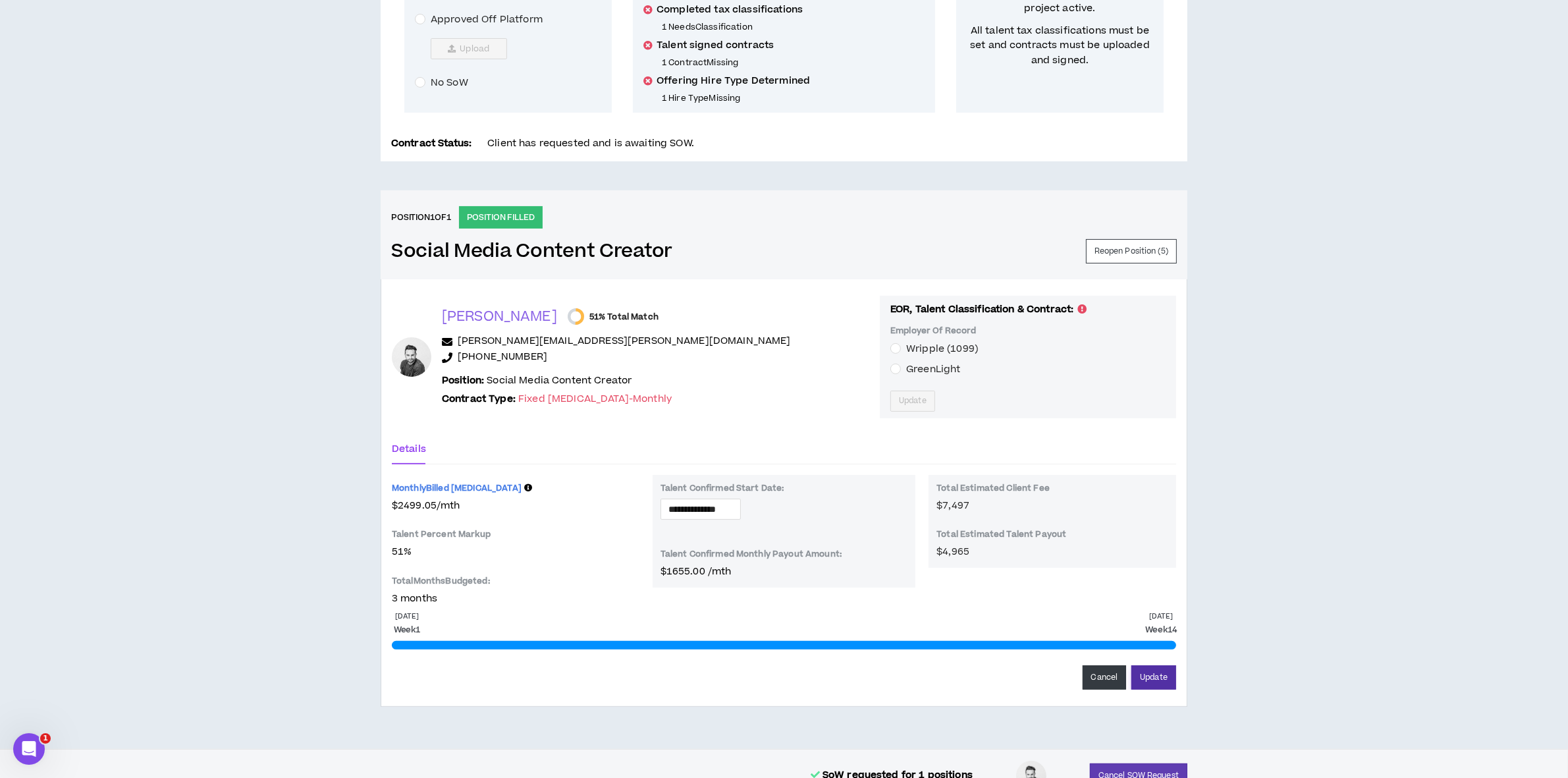
click at [1157, 682] on button "Update" at bounding box center [1154, 677] width 45 height 24
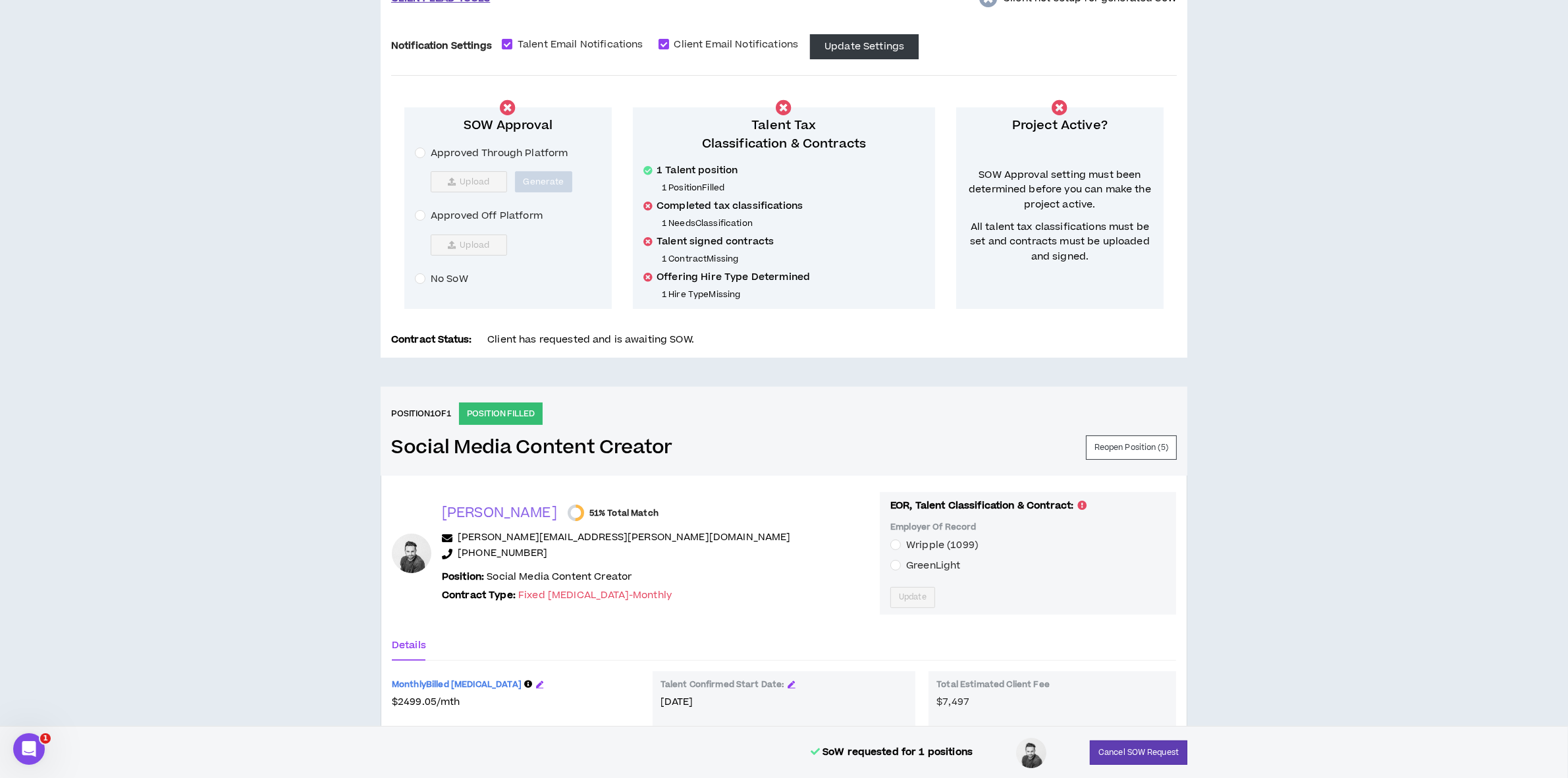
scroll to position [0, 0]
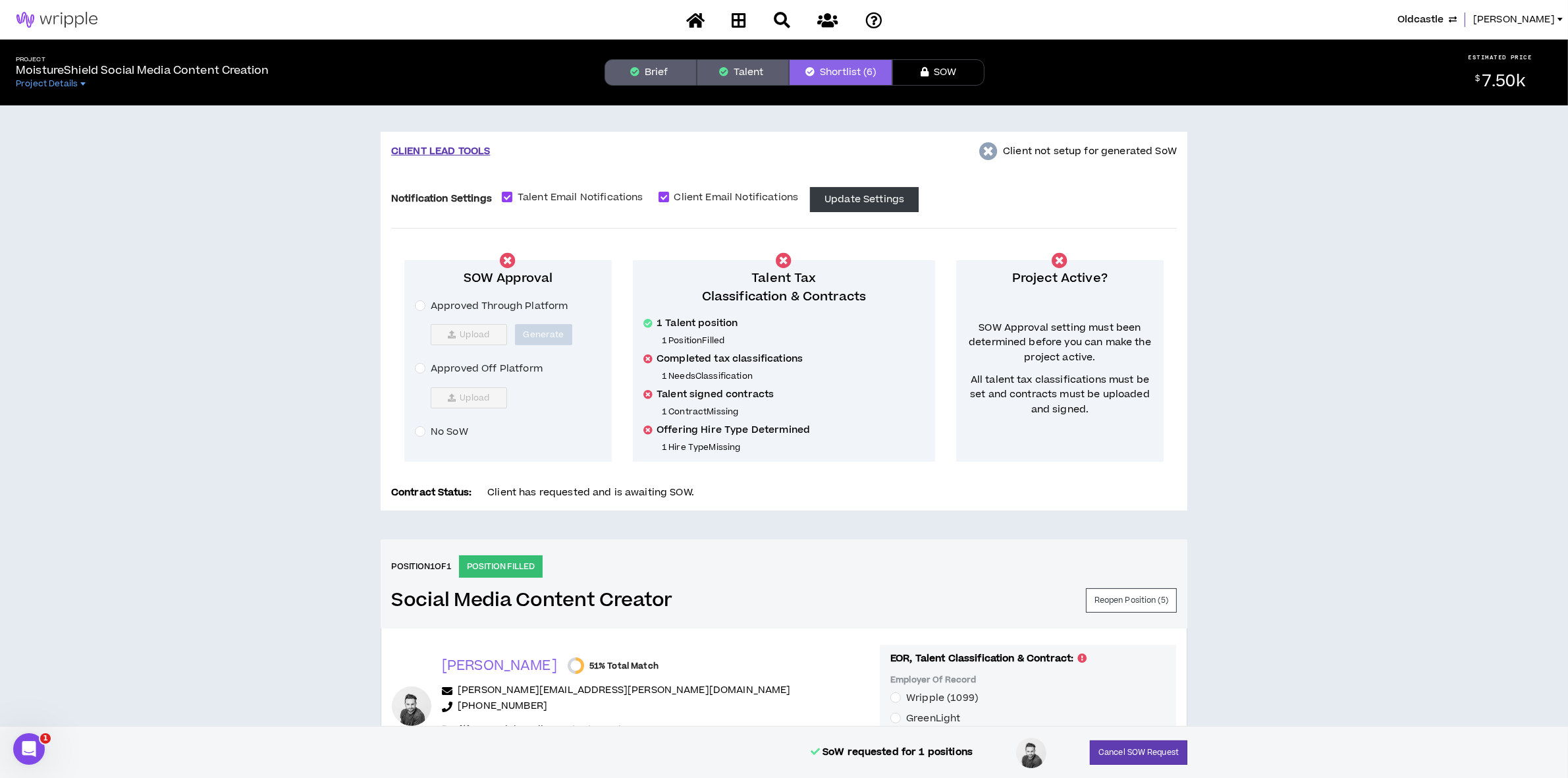
click at [738, 80] on button "Talent" at bounding box center [742, 72] width 92 height 27
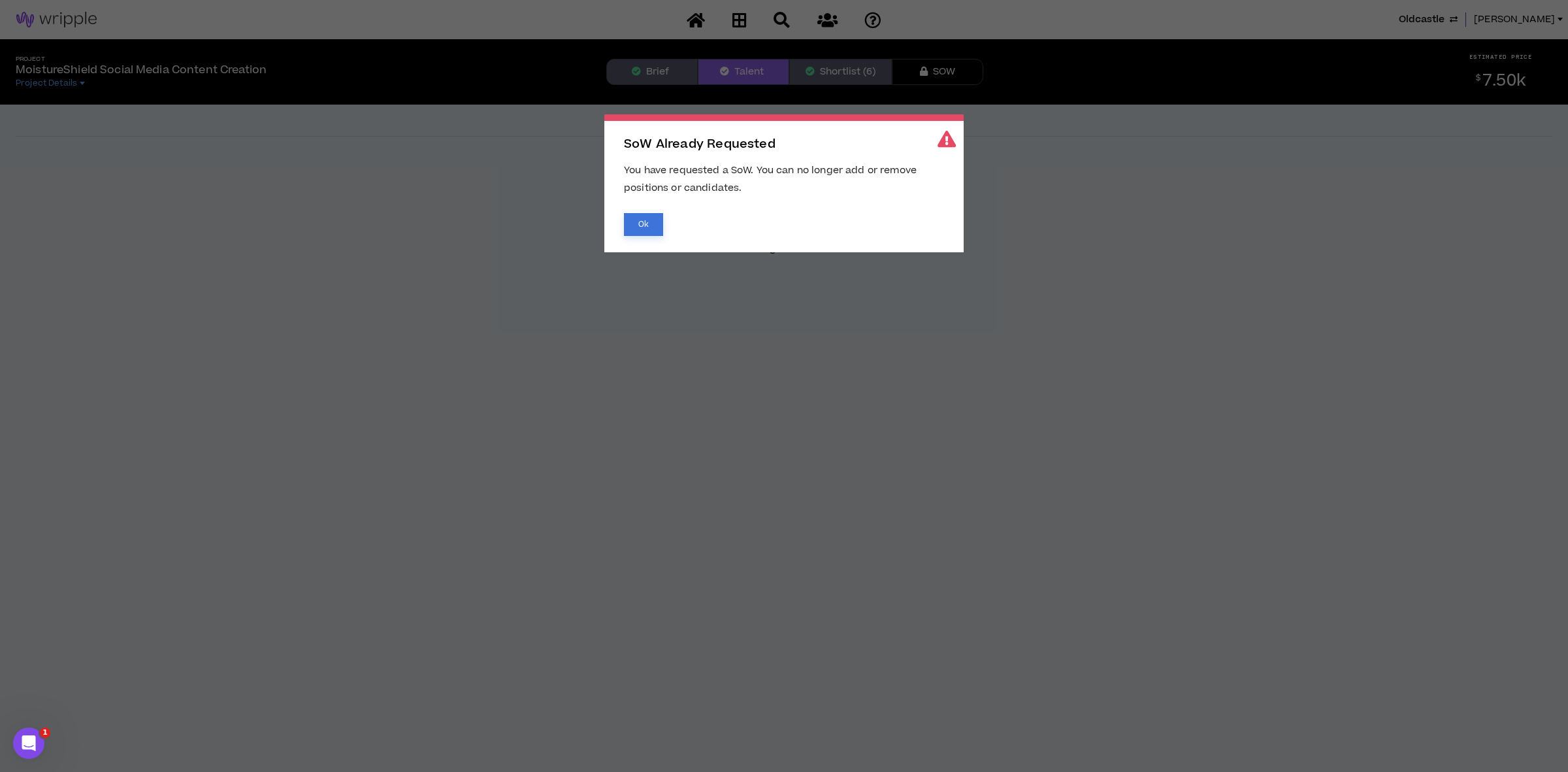
click at [629, 233] on button "Ok" at bounding box center [644, 224] width 39 height 23
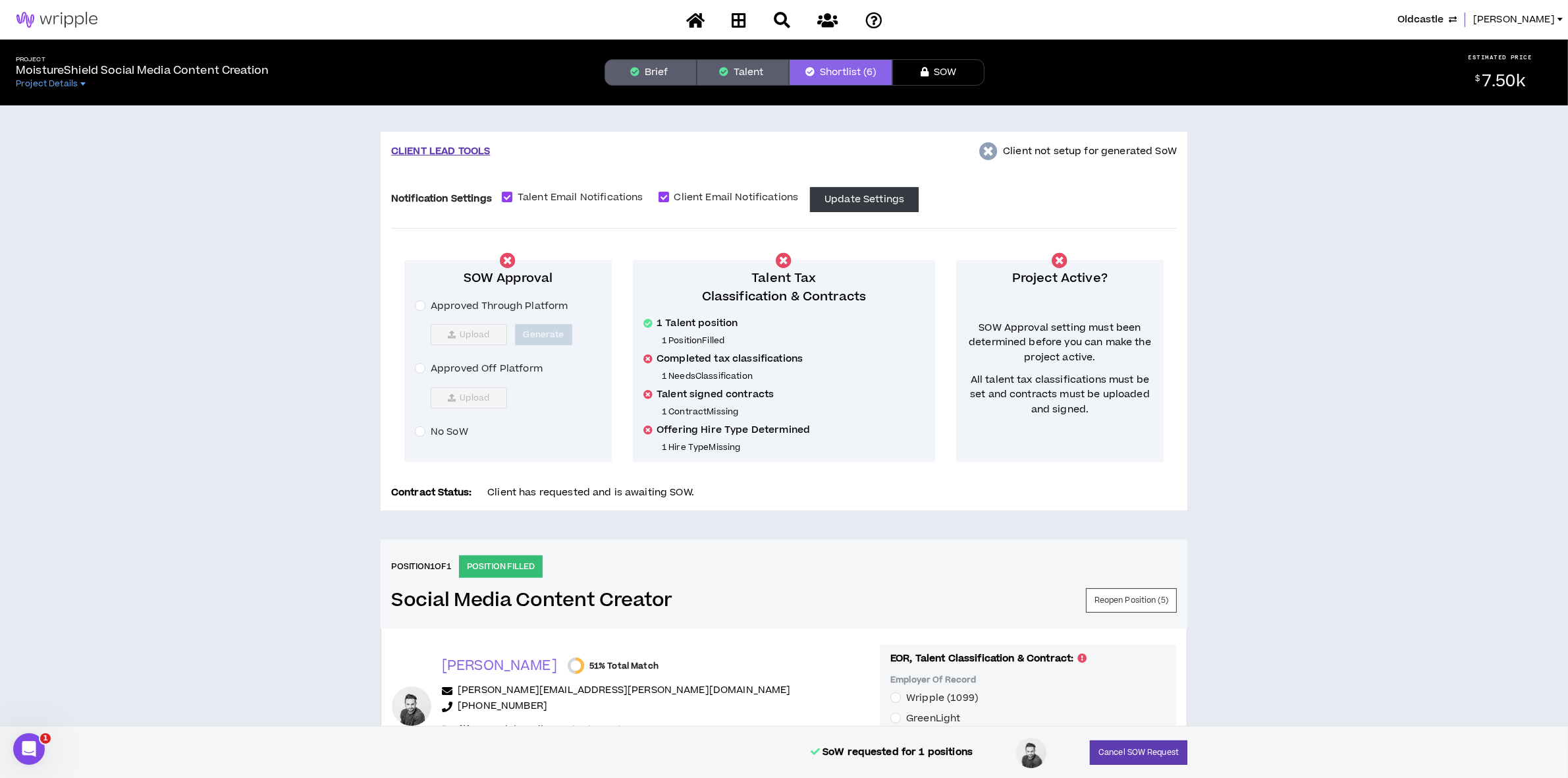
click at [733, 67] on button "Talent" at bounding box center [742, 72] width 92 height 27
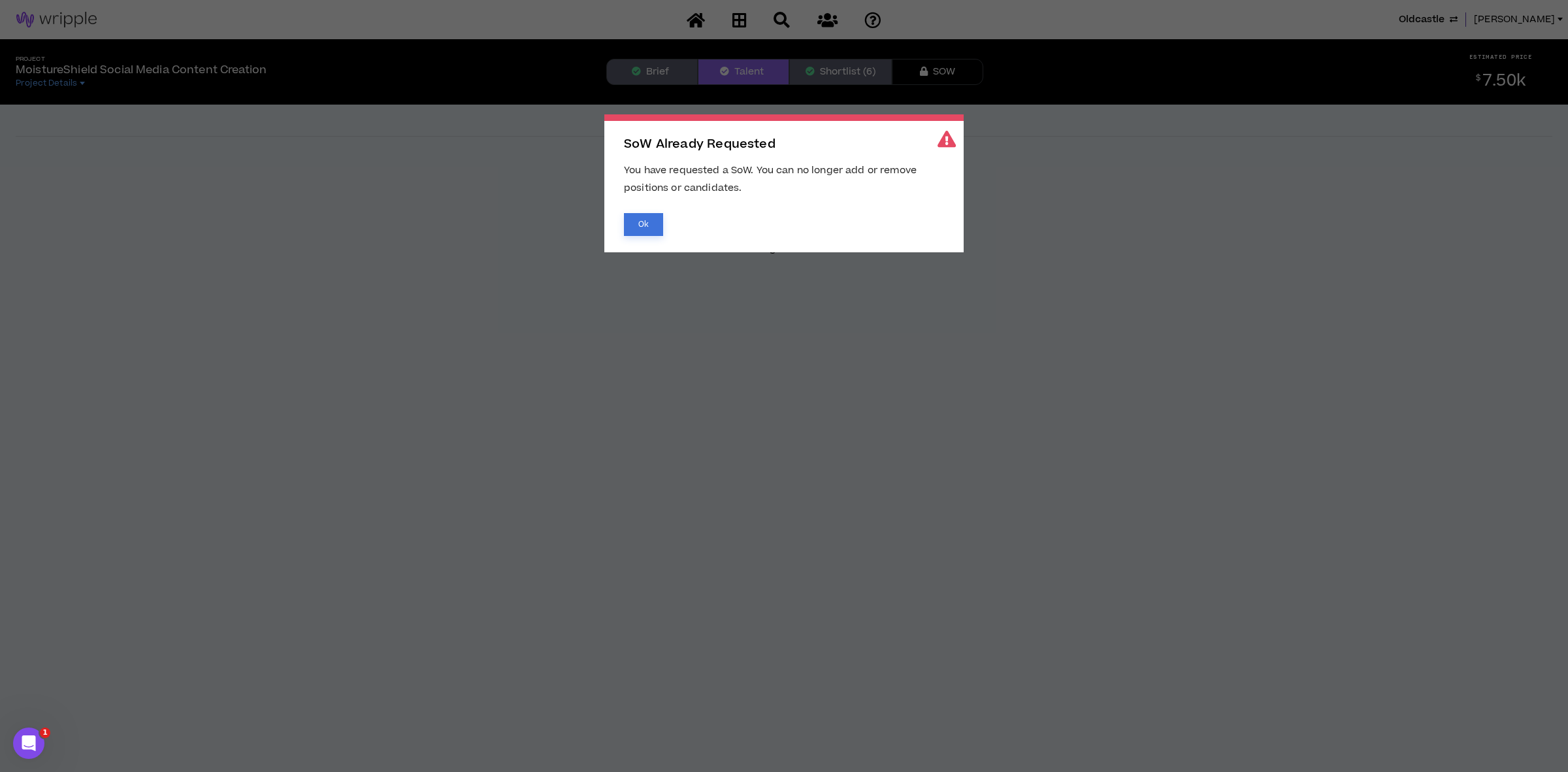
click at [654, 224] on button "Ok" at bounding box center [644, 224] width 39 height 23
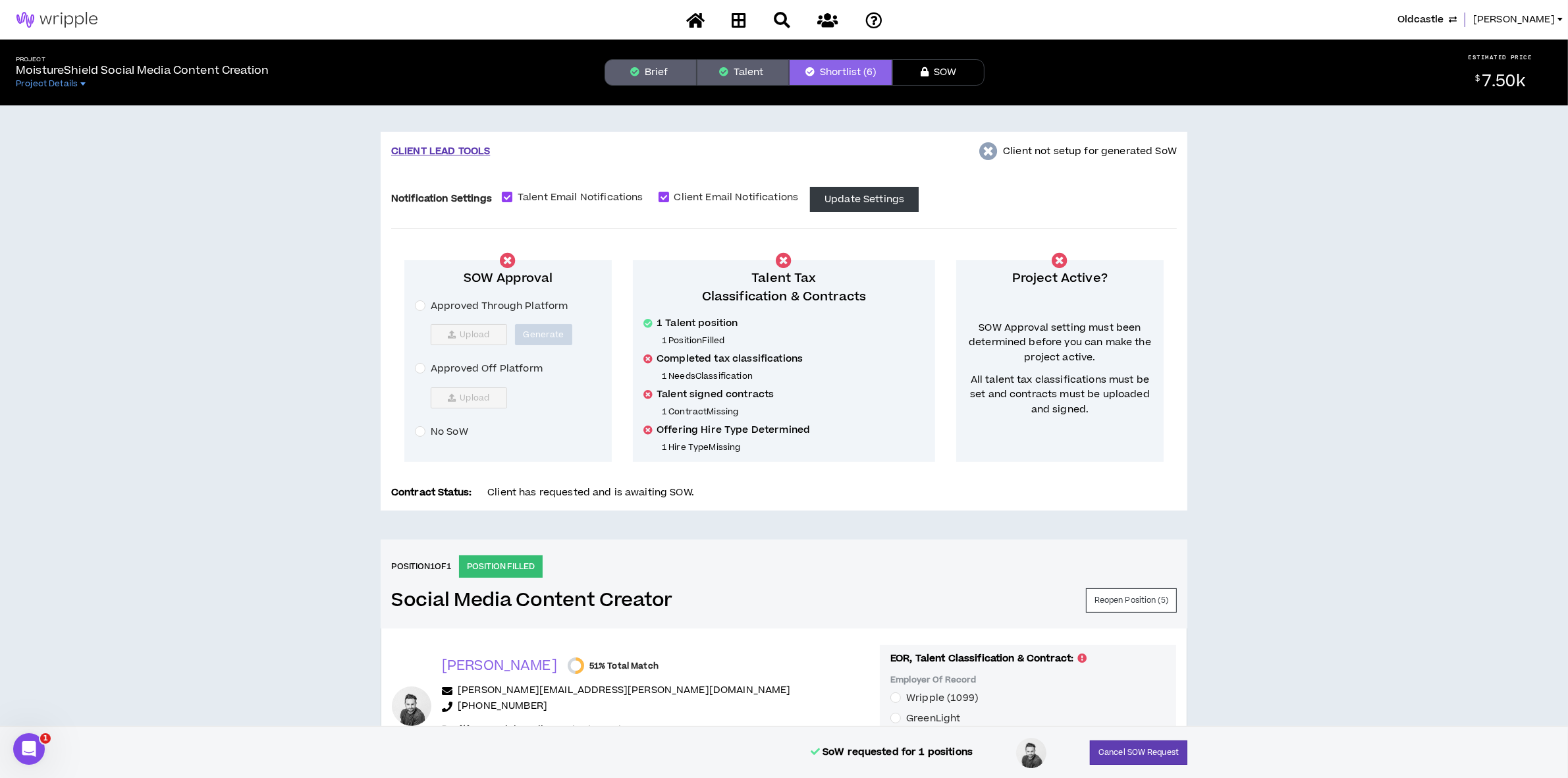
click at [670, 69] on button "Brief" at bounding box center [650, 72] width 92 height 27
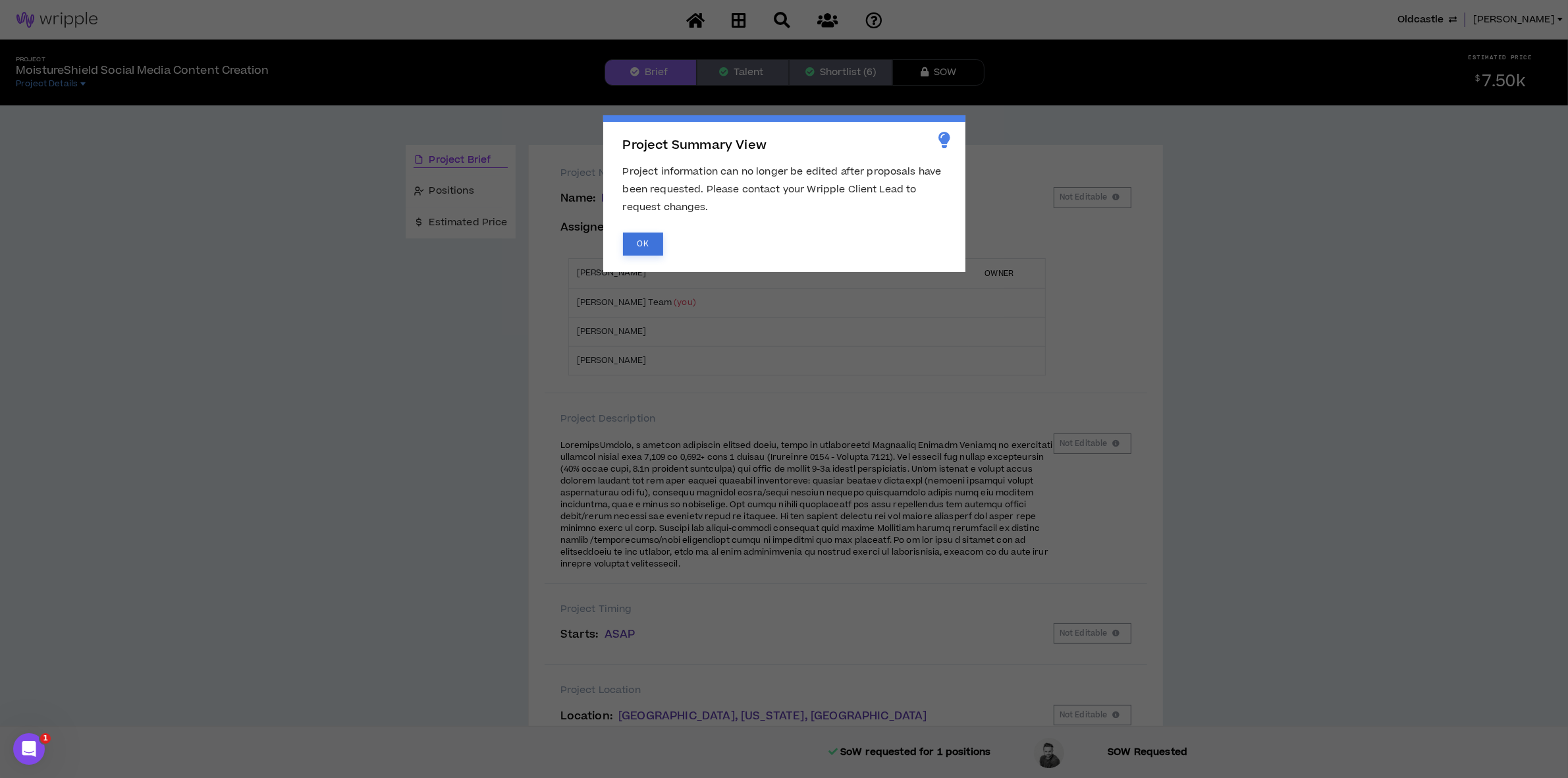
click at [647, 245] on button "OK" at bounding box center [643, 243] width 40 height 23
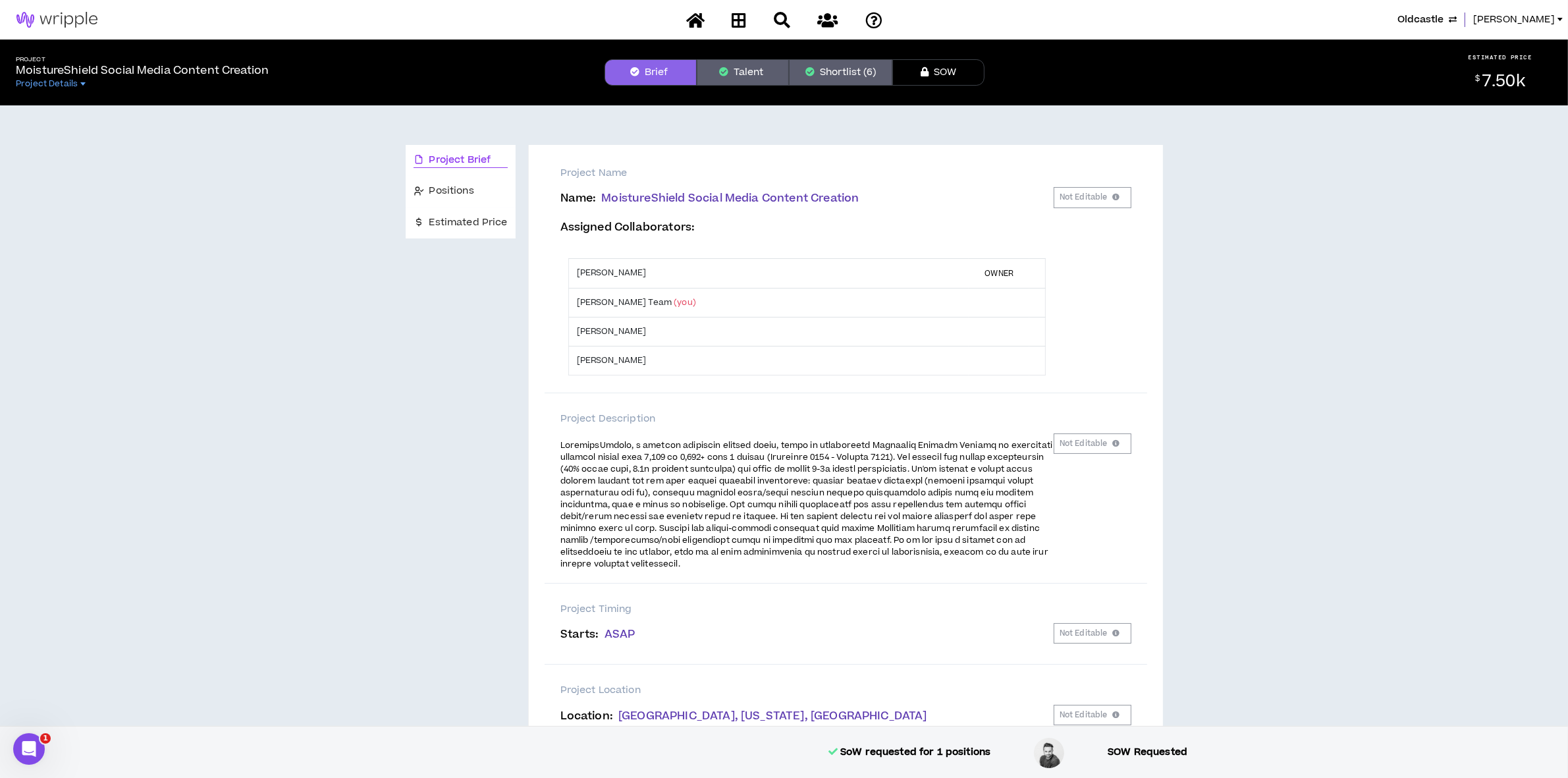
click at [459, 190] on span "Project Summary View Project information can no longer be edited after proposal…" at bounding box center [784, 389] width 1568 height 778
click at [450, 189] on span "Positions" at bounding box center [451, 191] width 45 height 15
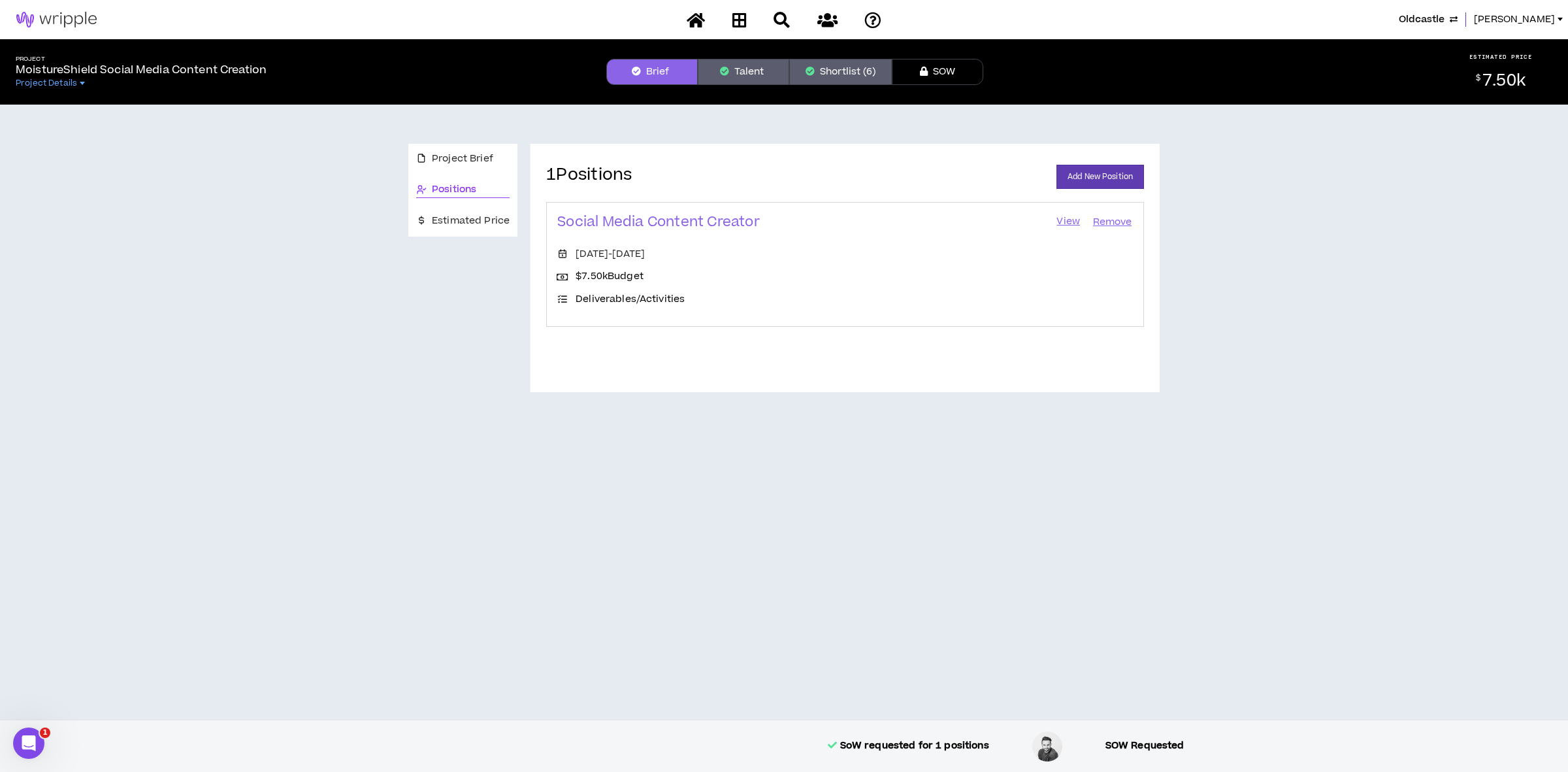
click at [1066, 221] on link "View" at bounding box center [1068, 222] width 26 height 18
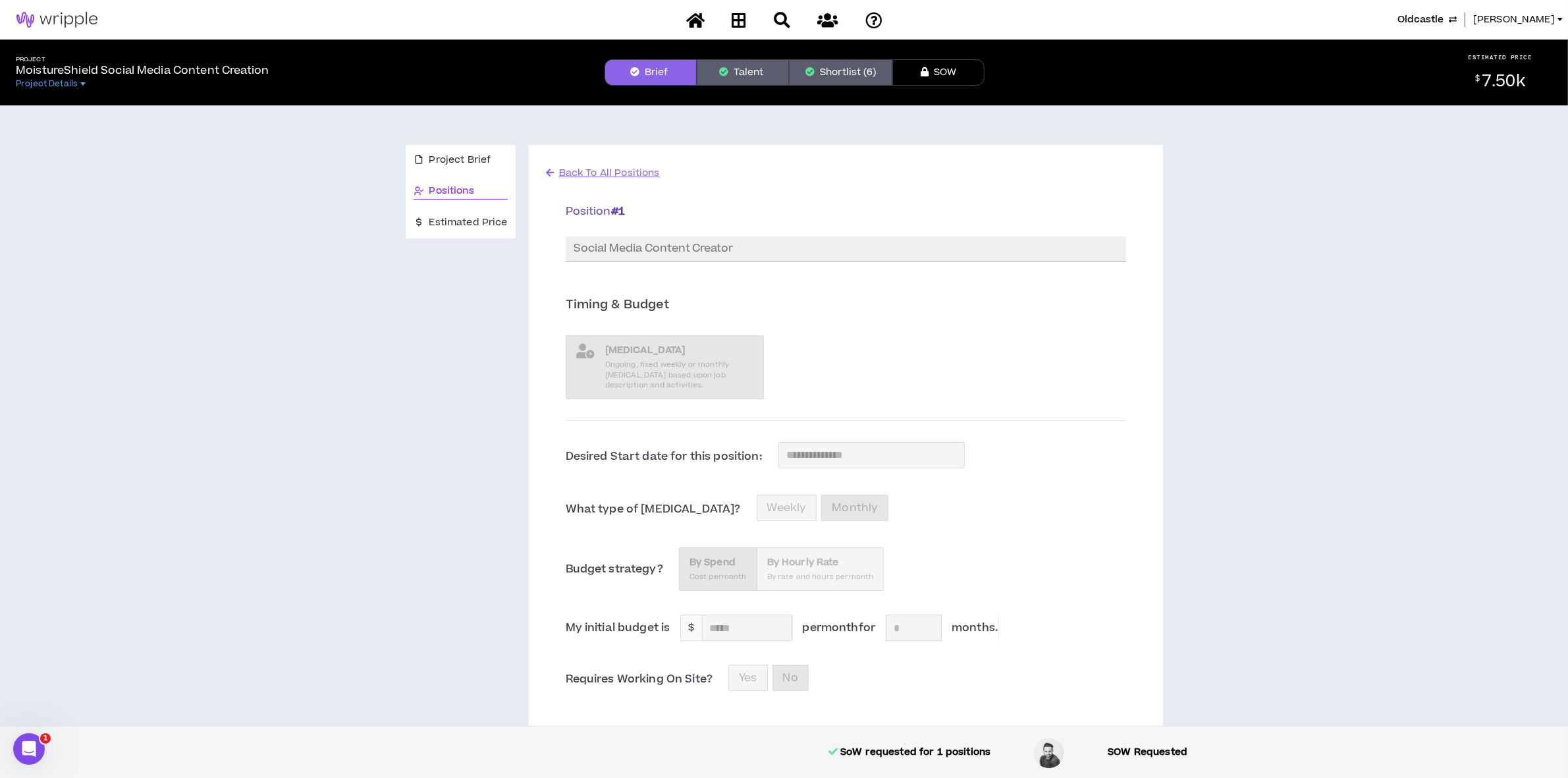
click at [837, 61] on button "Shortlist (6)" at bounding box center [841, 72] width 103 height 27
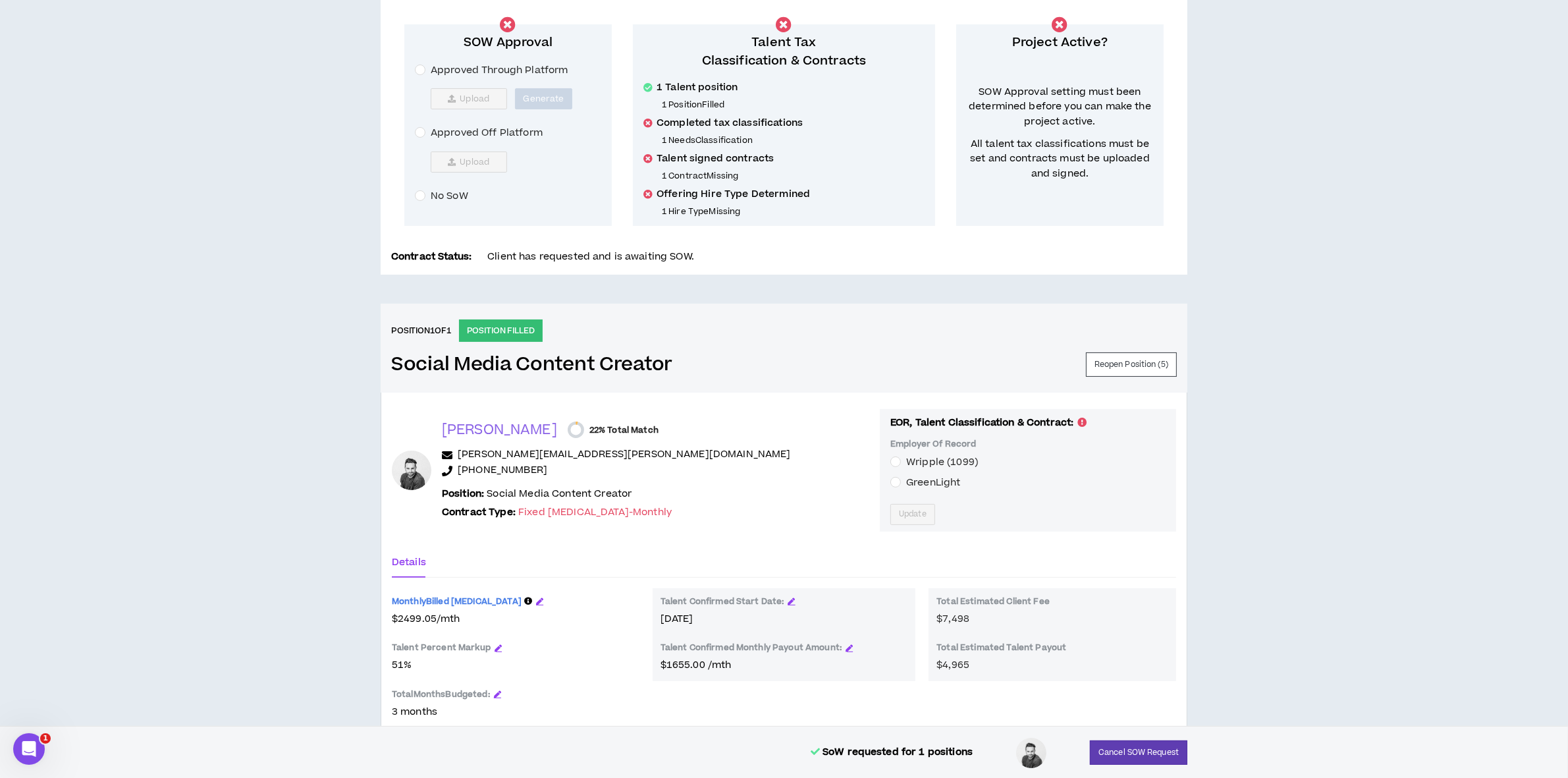
scroll to position [349, 0]
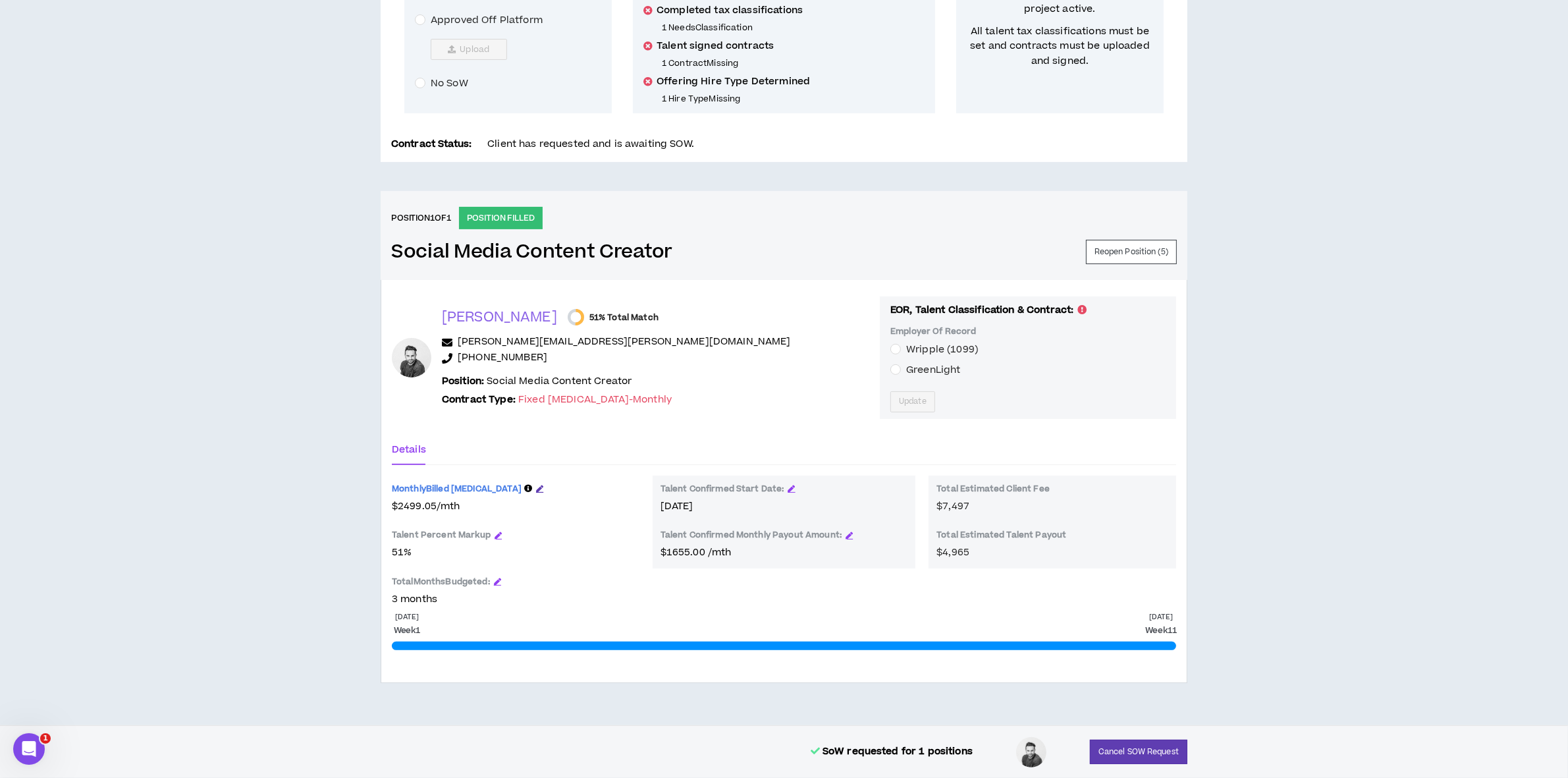
click at [536, 488] on icon "button" at bounding box center [540, 488] width 7 height 7
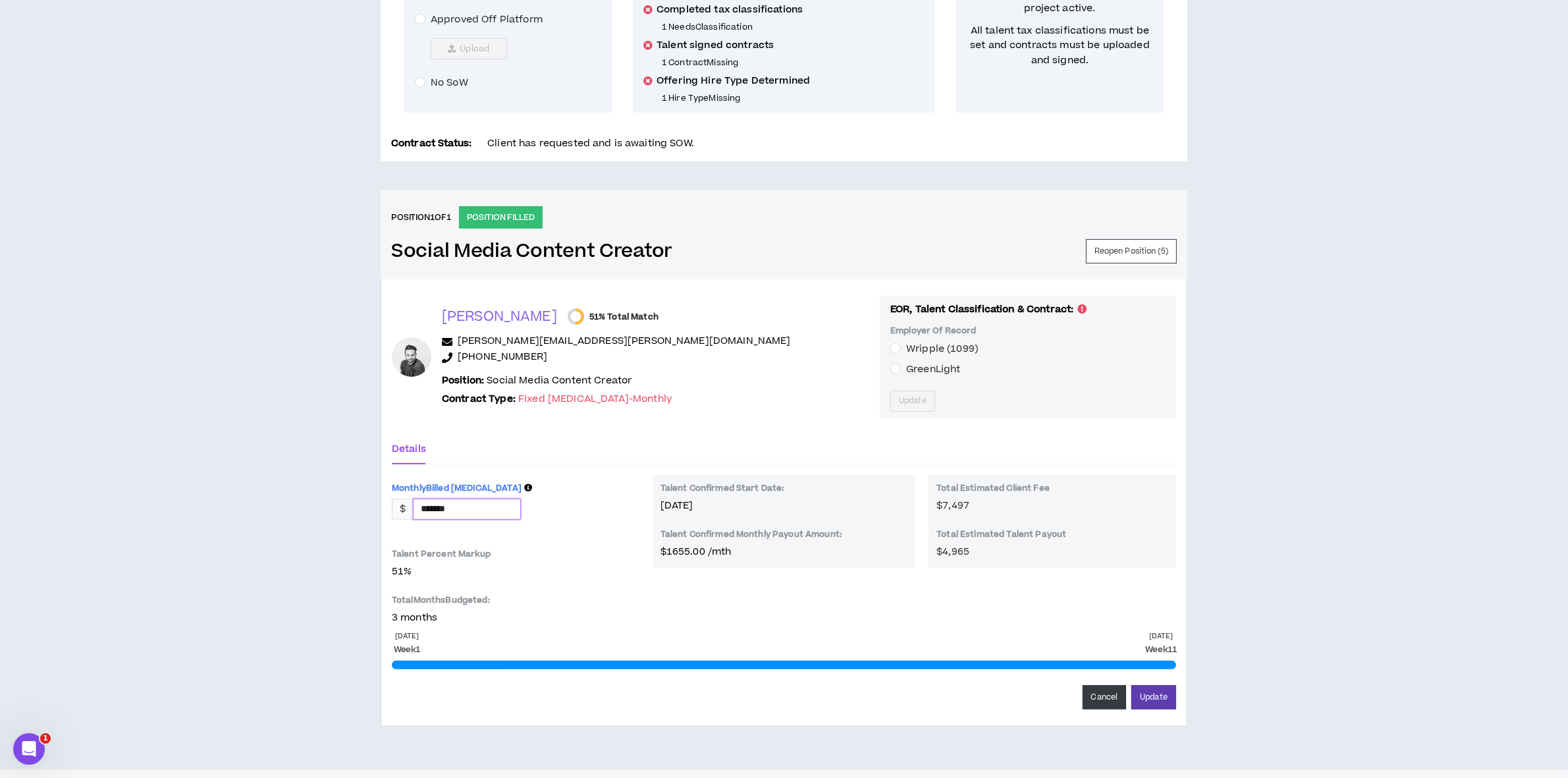
drag, startPoint x: 468, startPoint y: 516, endPoint x: -12, endPoint y: 471, distance: 482.1
click at [0, 429] on html "Oldcastle [PERSON_NAME] Project MoistureShield Social Media Content Creation Pr…" at bounding box center [784, 40] width 1568 height 778
type input "*******"
click at [1403, 401] on div "CLIENT LEAD TOOLS Client not setup for generated SoW Notification Settings Tale…" at bounding box center [784, 262] width 1568 height 1012
click at [1157, 712] on div "[PERSON_NAME] 51% Total Match [PERSON_NAME][EMAIL_ADDRESS][PERSON_NAME][DOMAIN_…" at bounding box center [784, 502] width 806 height 446
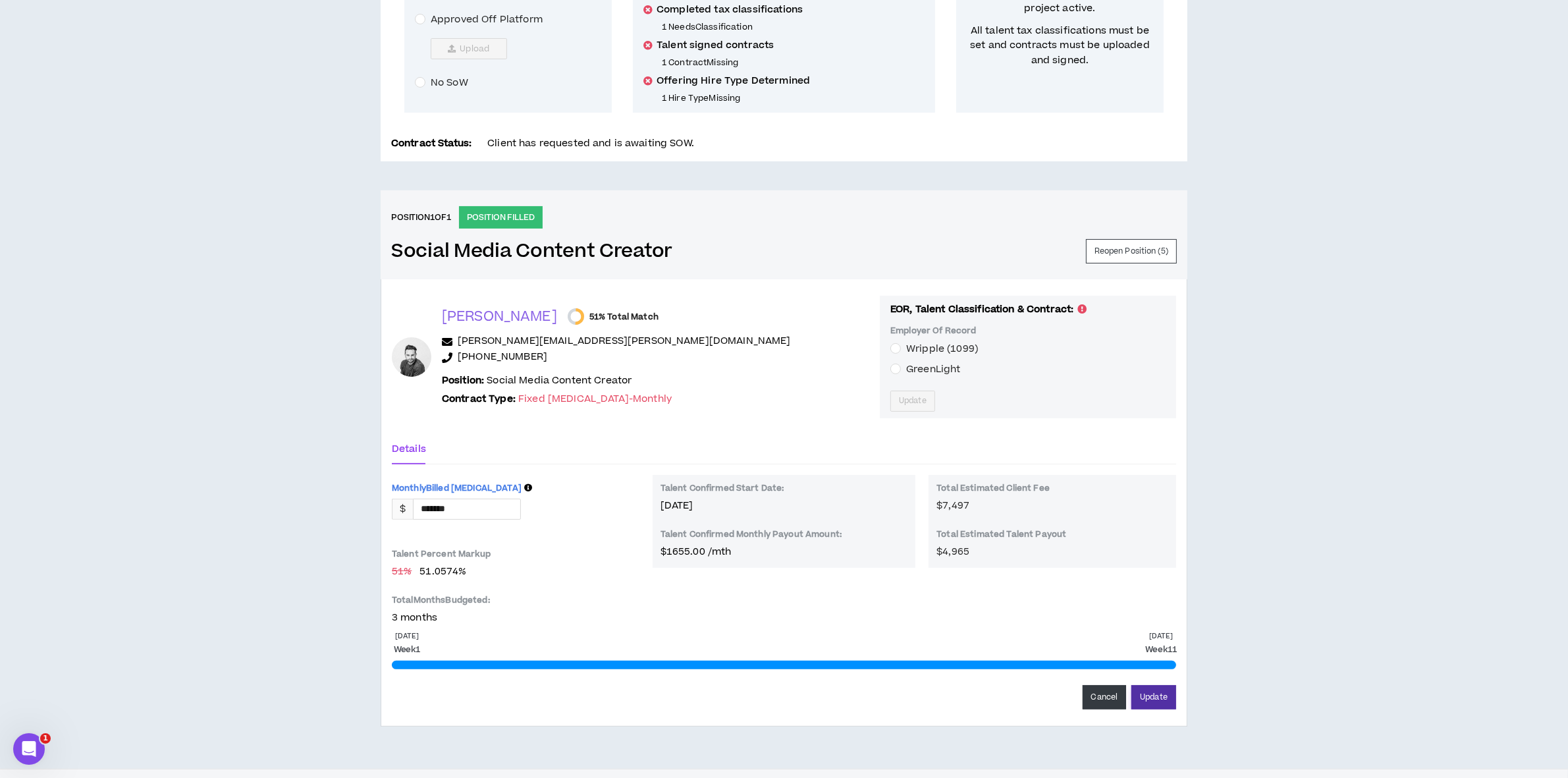
click at [1153, 699] on button "Update" at bounding box center [1154, 697] width 45 height 24
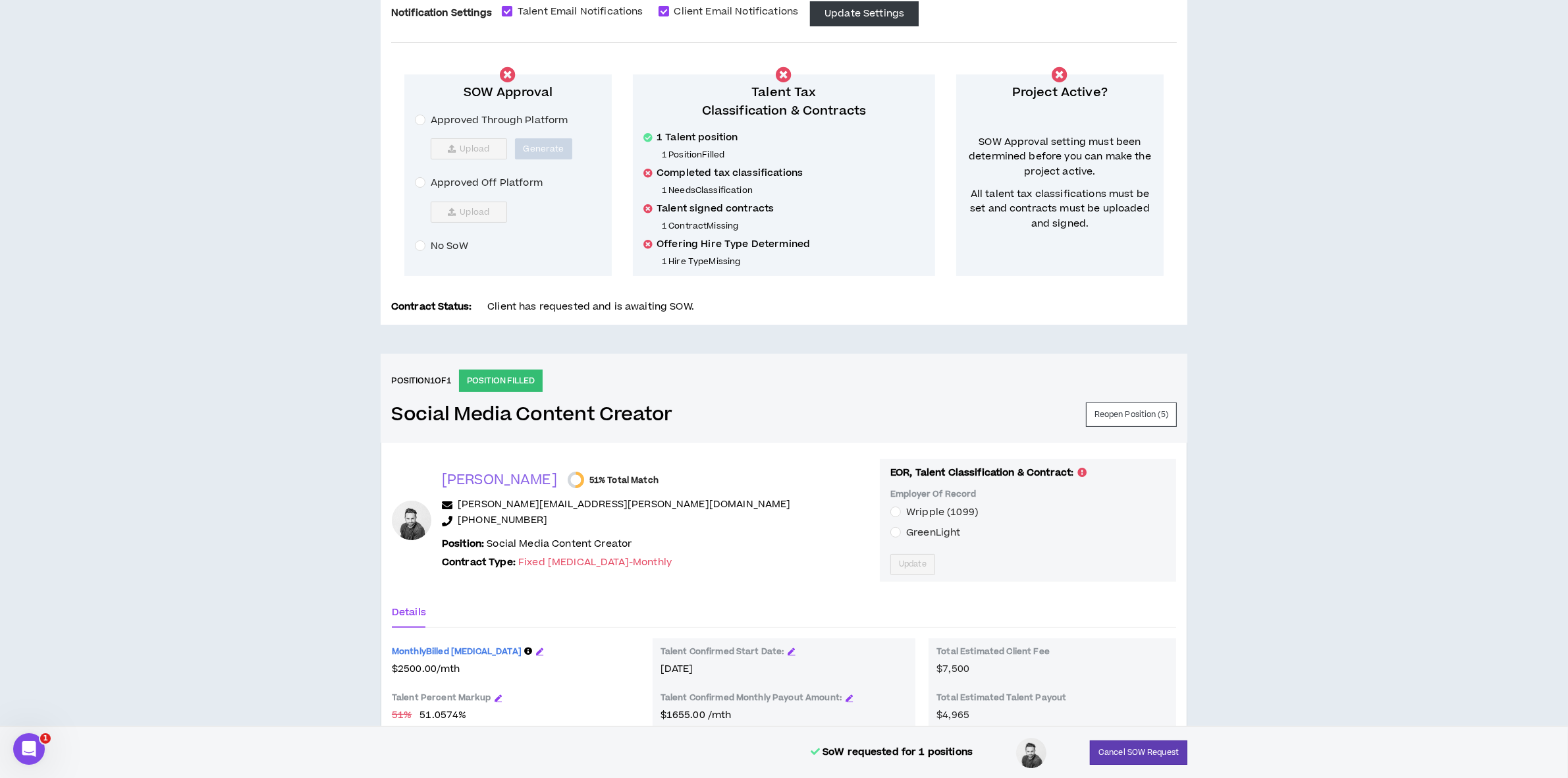
scroll to position [0, 0]
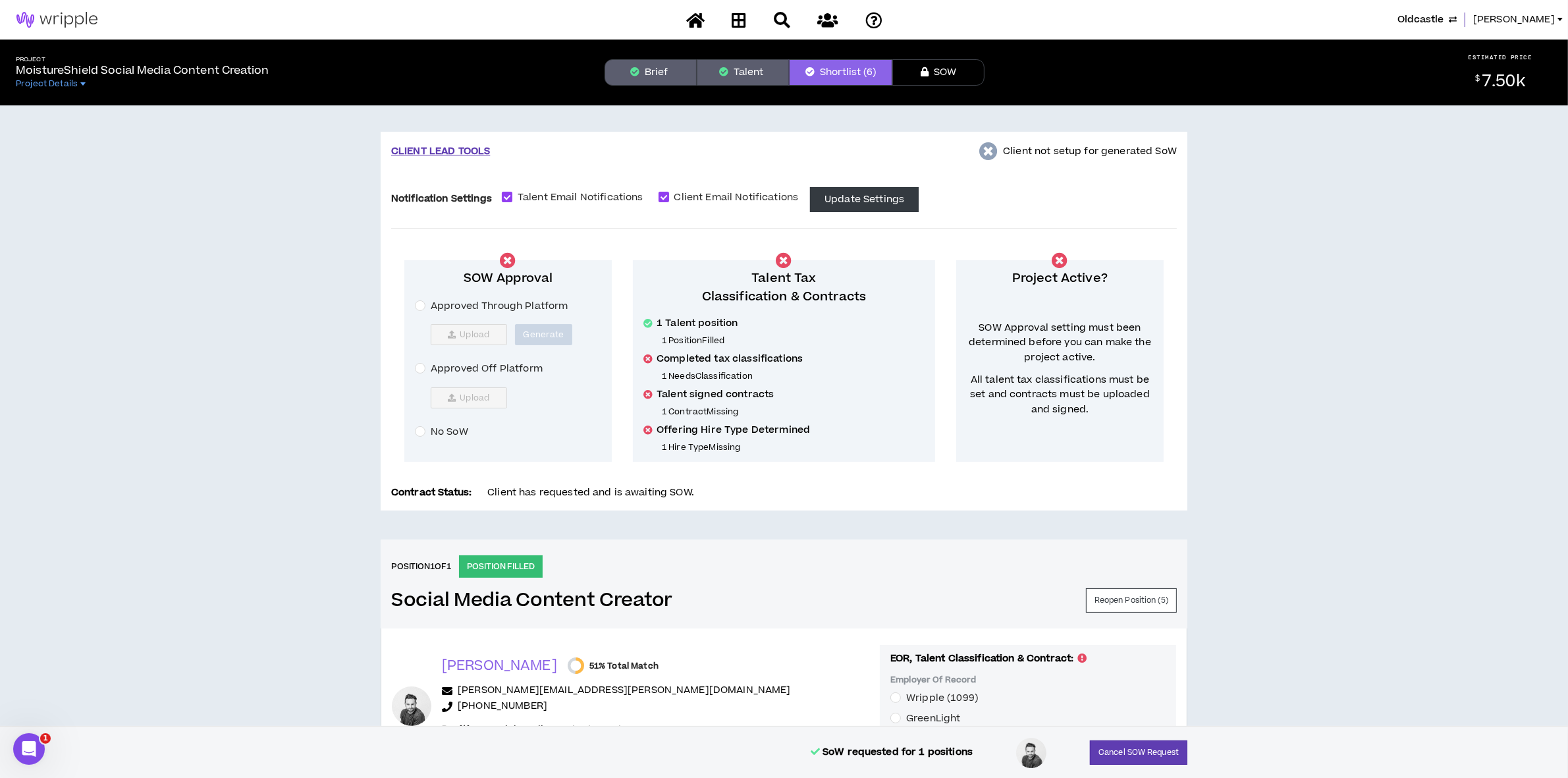
drag, startPoint x: 665, startPoint y: 66, endPoint x: 672, endPoint y: 70, distance: 8.1
click at [665, 66] on button "Brief" at bounding box center [650, 72] width 92 height 27
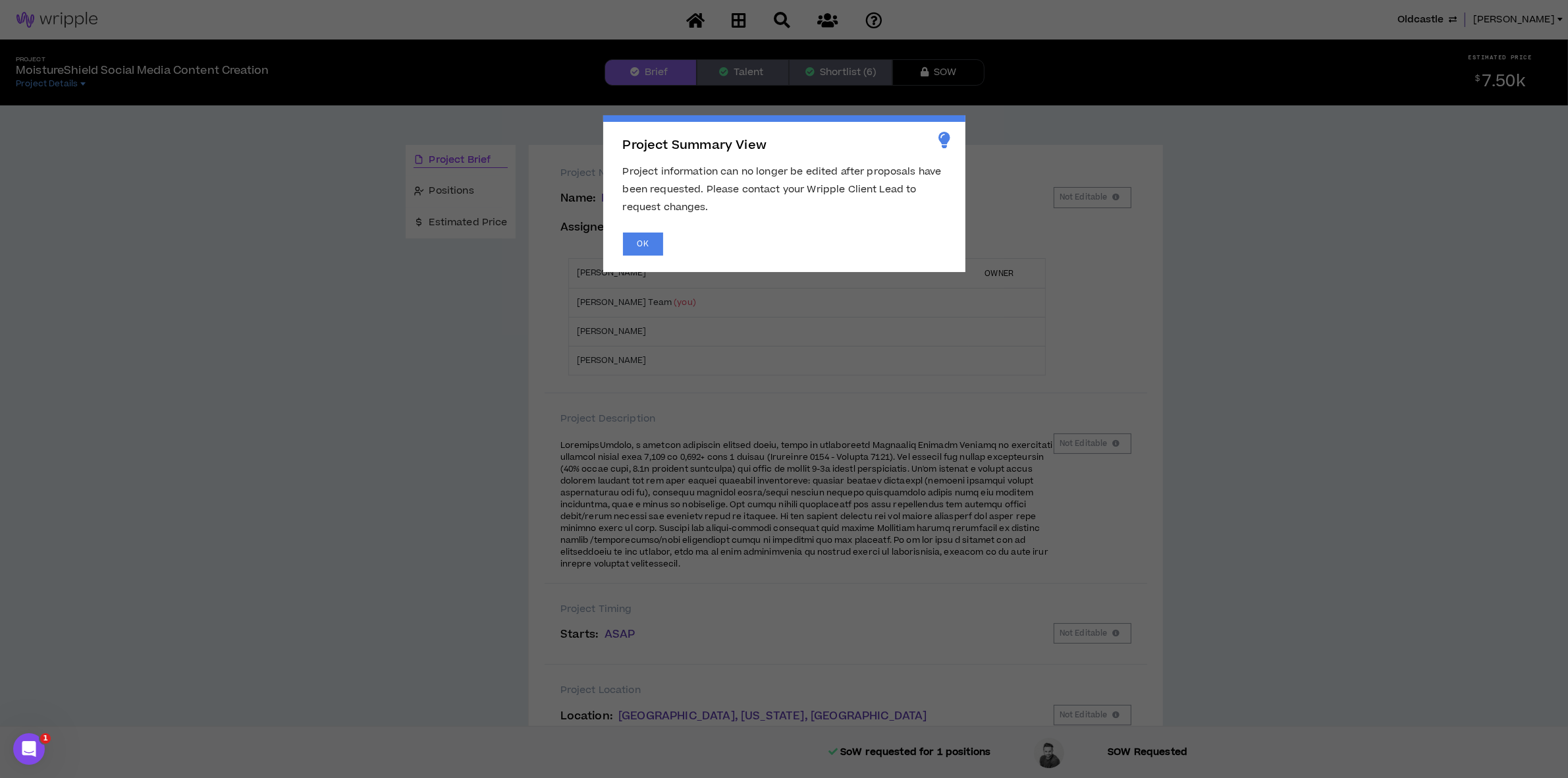
click at [744, 73] on span "Project Summary View Project information can no longer be edited after proposal…" at bounding box center [784, 389] width 1568 height 778
drag, startPoint x: 650, startPoint y: 248, endPoint x: 649, endPoint y: 235, distance: 13.0
click at [649, 247] on button "OK" at bounding box center [643, 243] width 40 height 23
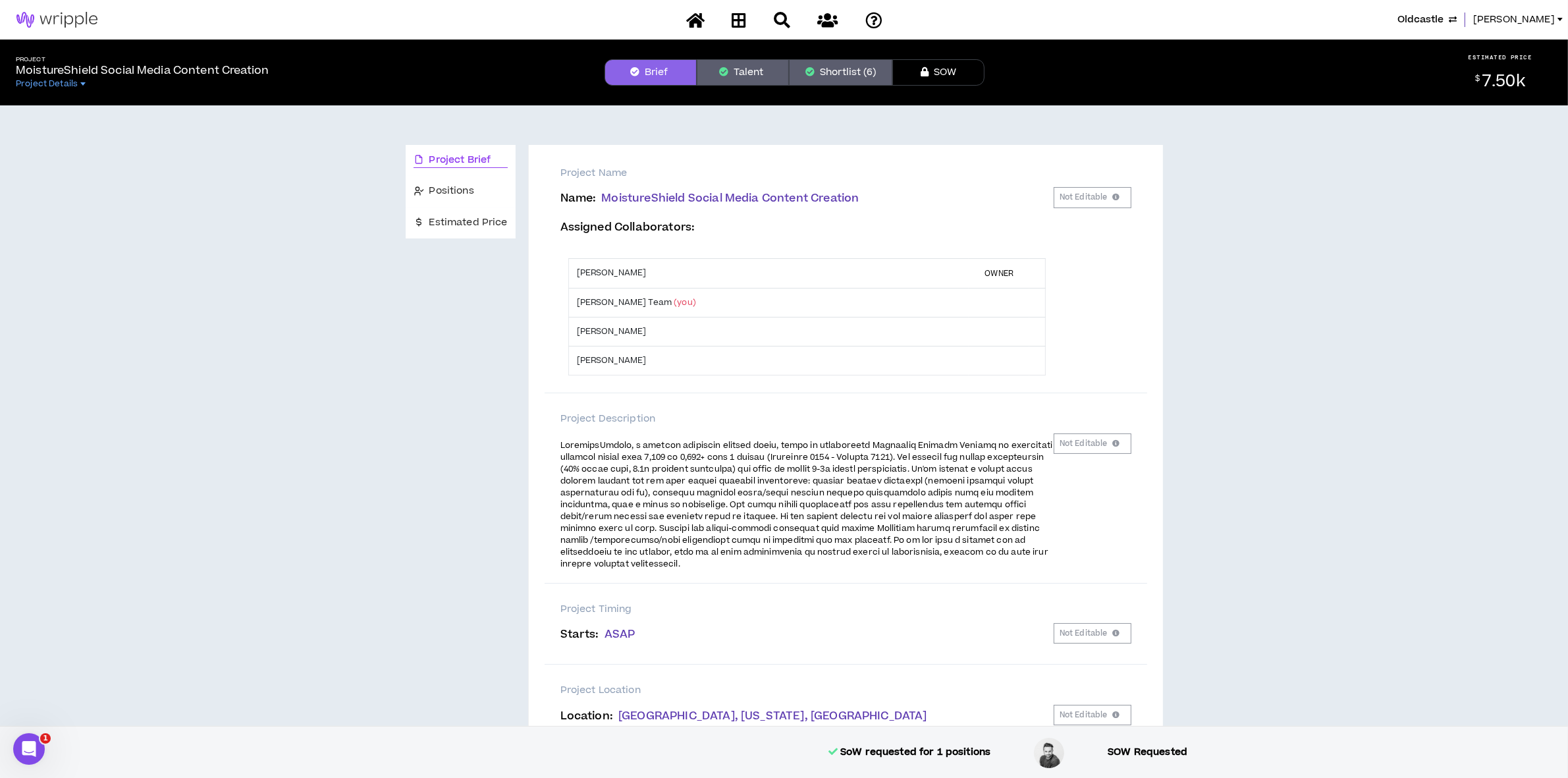
click at [502, 175] on div "Project Brief" at bounding box center [461, 161] width 110 height 31
click at [453, 199] on div "Positions" at bounding box center [461, 192] width 95 height 15
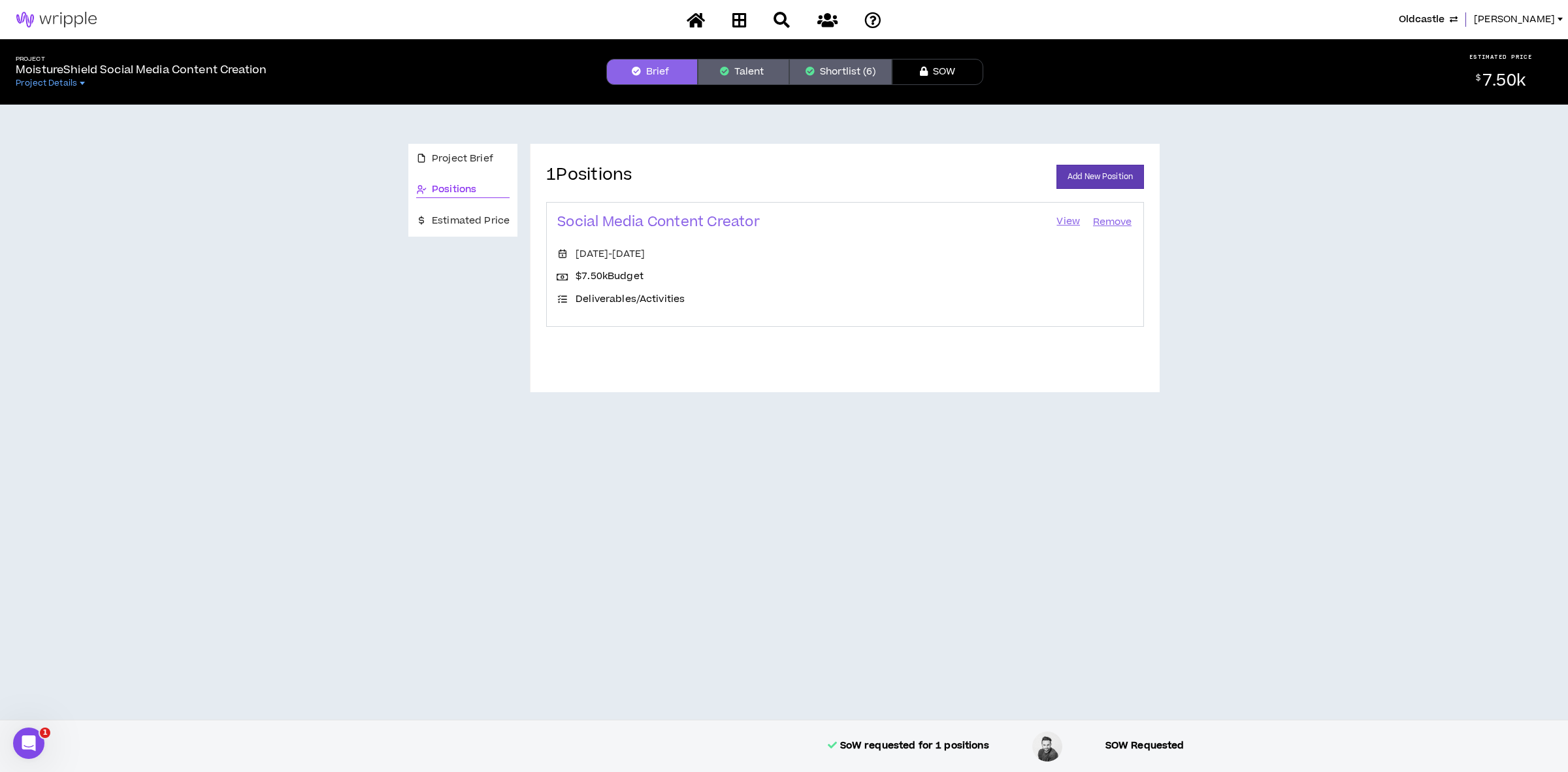
click at [1076, 218] on link "View" at bounding box center [1068, 222] width 26 height 18
